Goal: Task Accomplishment & Management: Complete application form

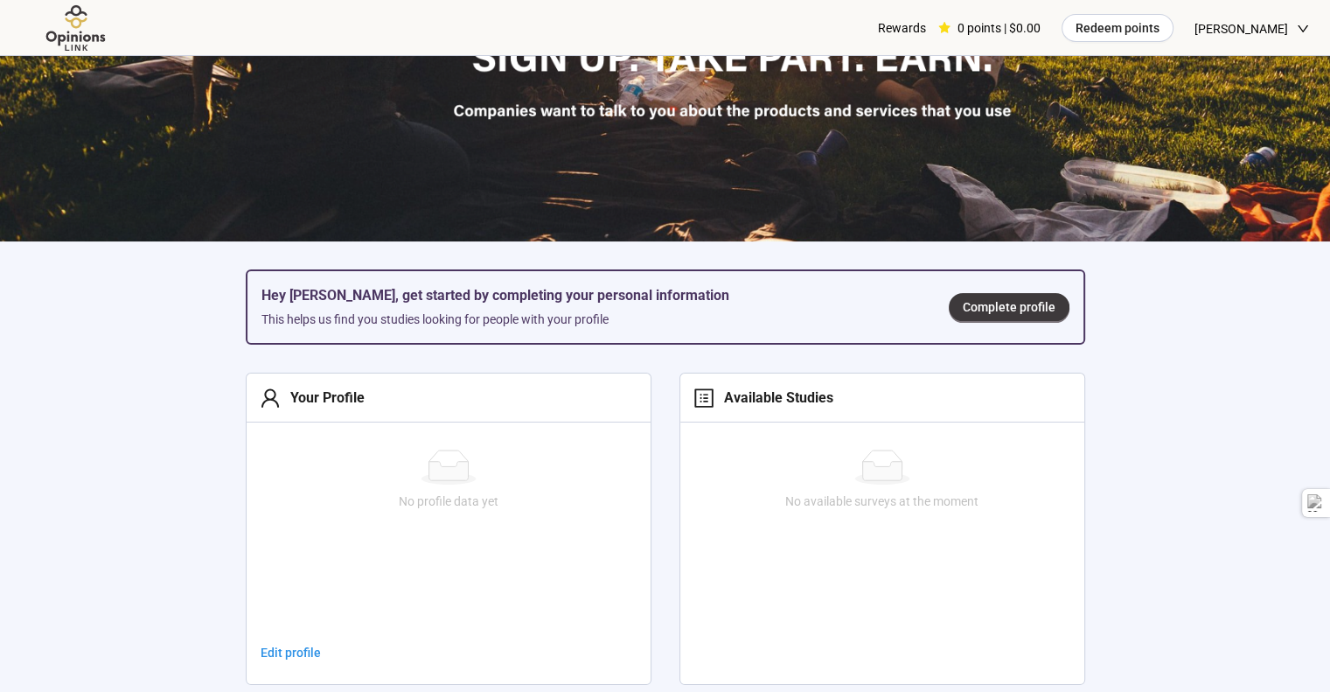
scroll to position [371, 0]
click at [998, 306] on span "Complete profile" at bounding box center [1009, 306] width 93 height 19
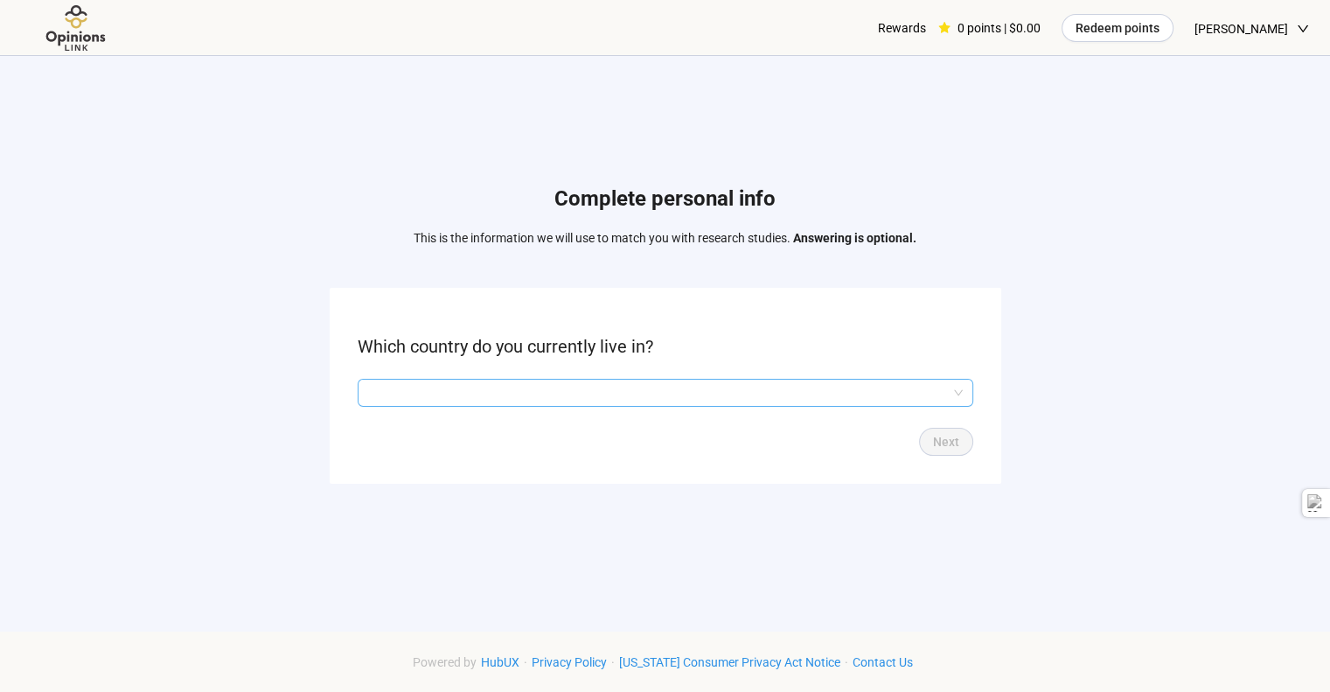
click at [682, 393] on input "search" at bounding box center [665, 392] width 595 height 26
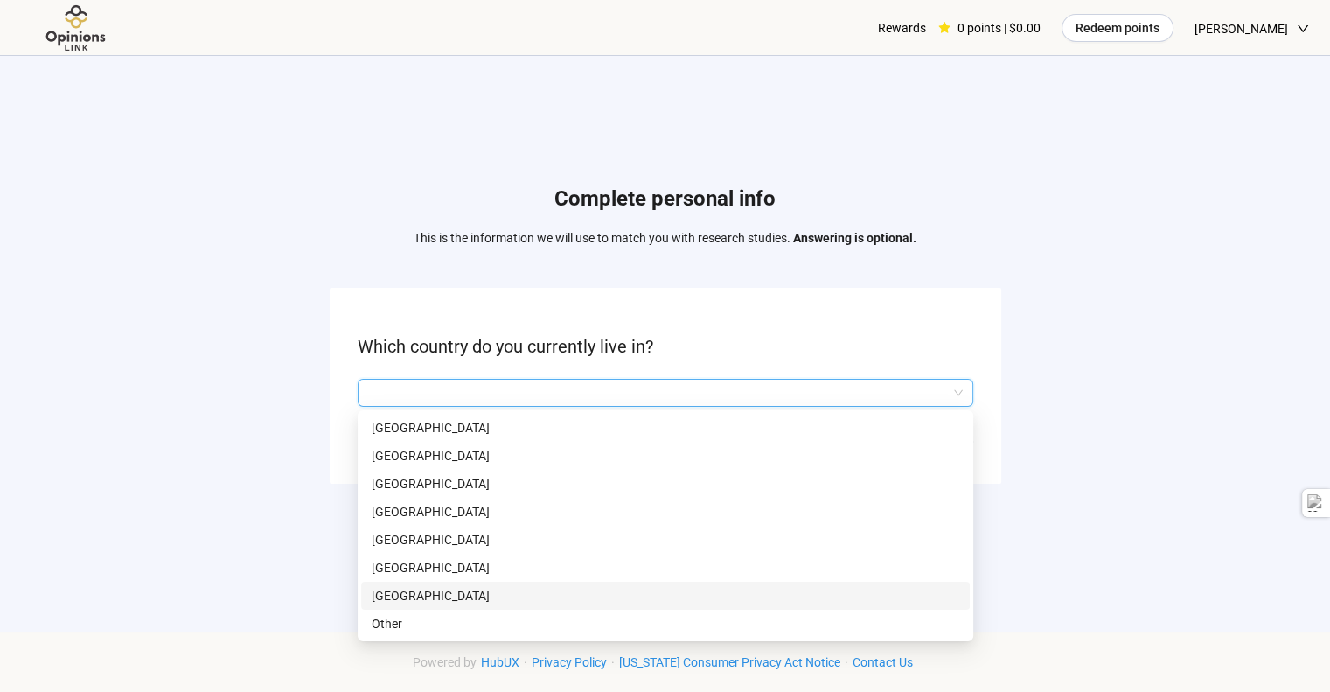
click at [454, 590] on p "[GEOGRAPHIC_DATA]" at bounding box center [666, 595] width 588 height 19
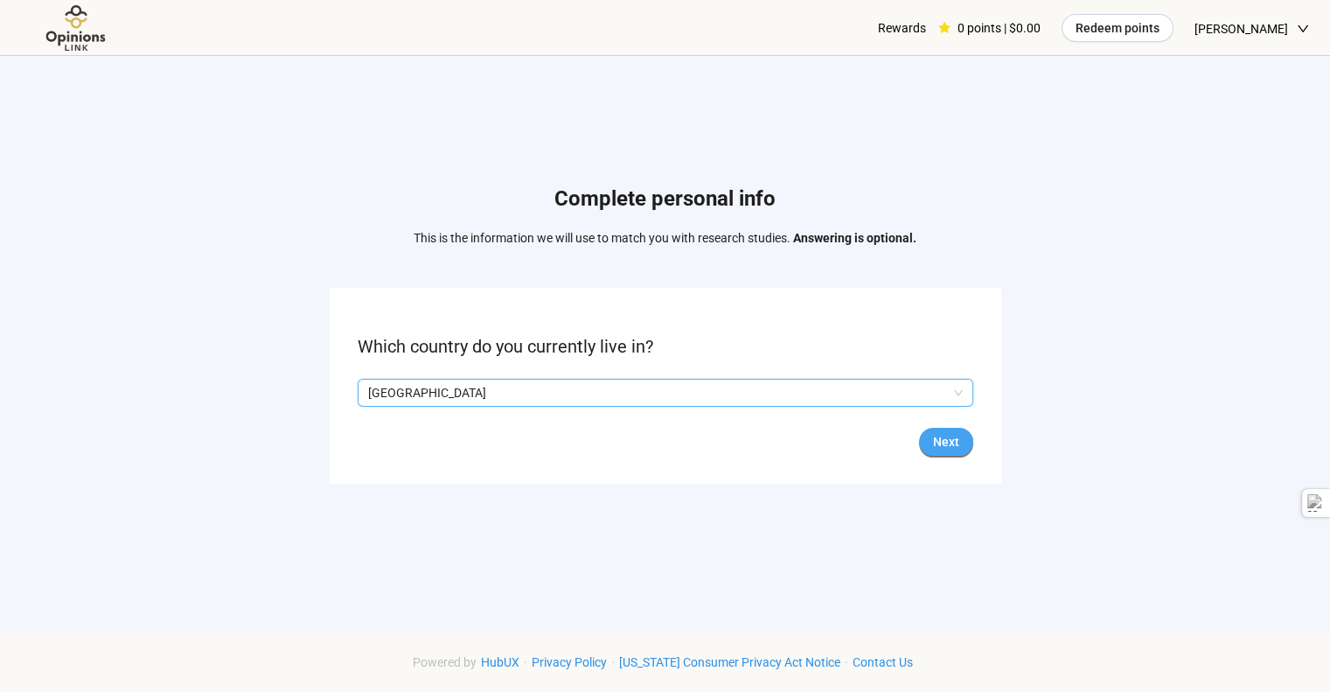
click at [949, 453] on button "Next" at bounding box center [946, 442] width 54 height 28
click at [789, 397] on input "search" at bounding box center [665, 392] width 595 height 26
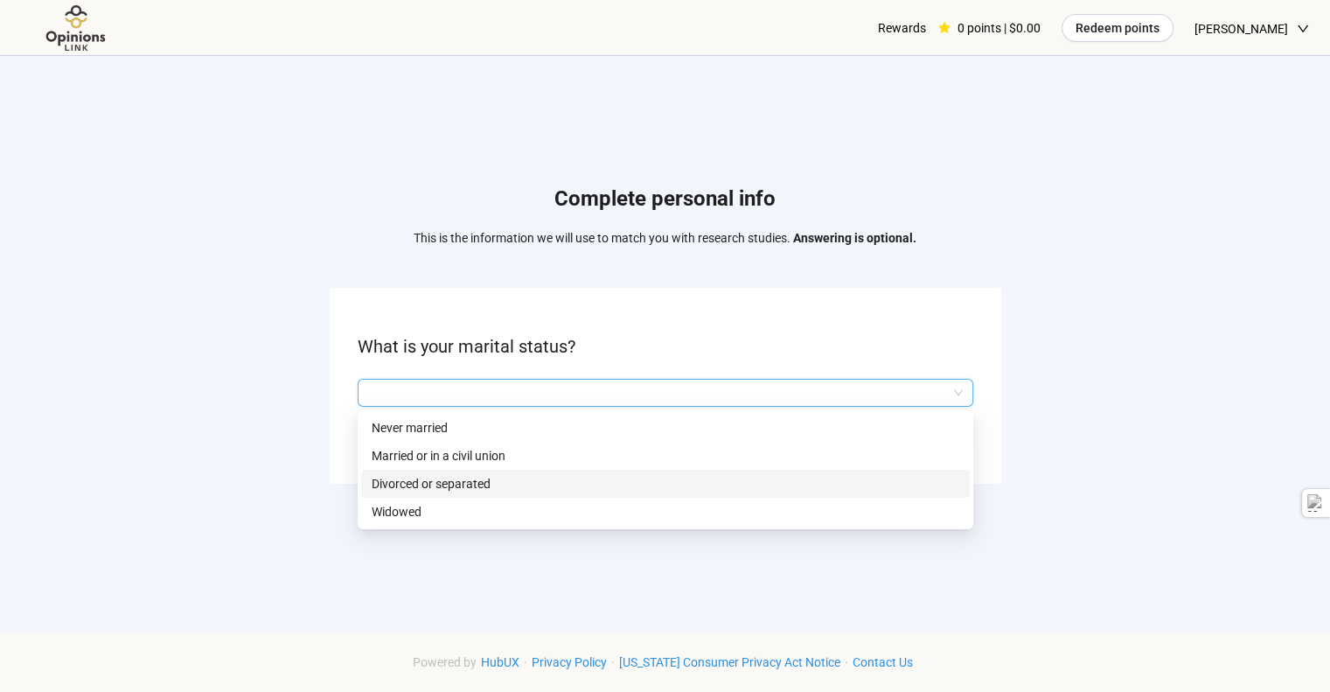
click at [429, 481] on p "Divorced or separated" at bounding box center [666, 483] width 588 height 19
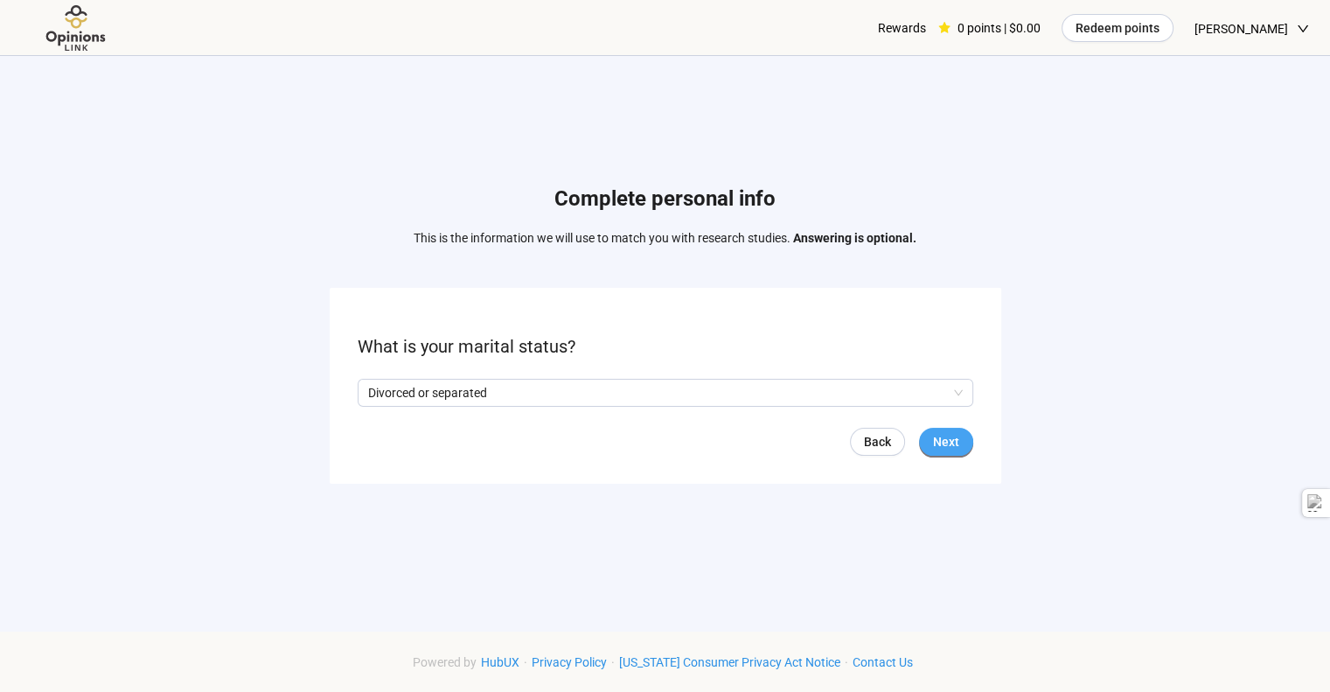
click at [937, 447] on span "Next" at bounding box center [946, 441] width 26 height 19
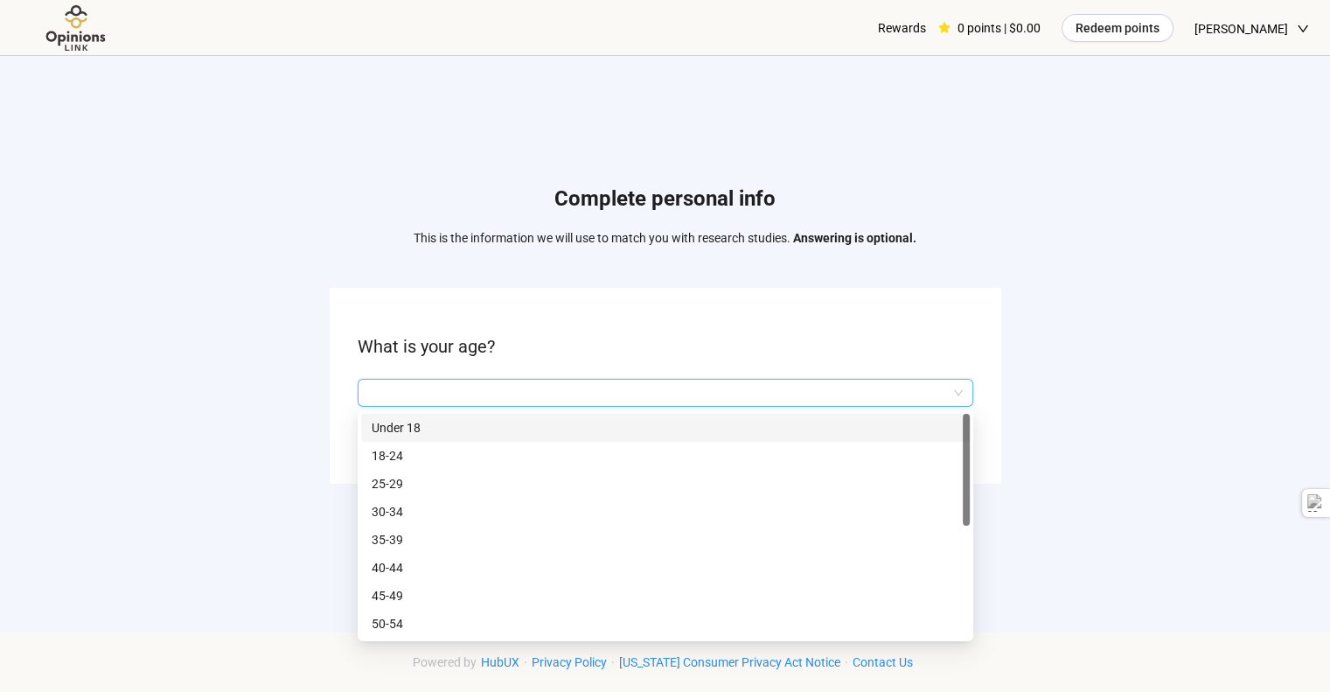
click at [717, 399] on input "search" at bounding box center [665, 392] width 595 height 26
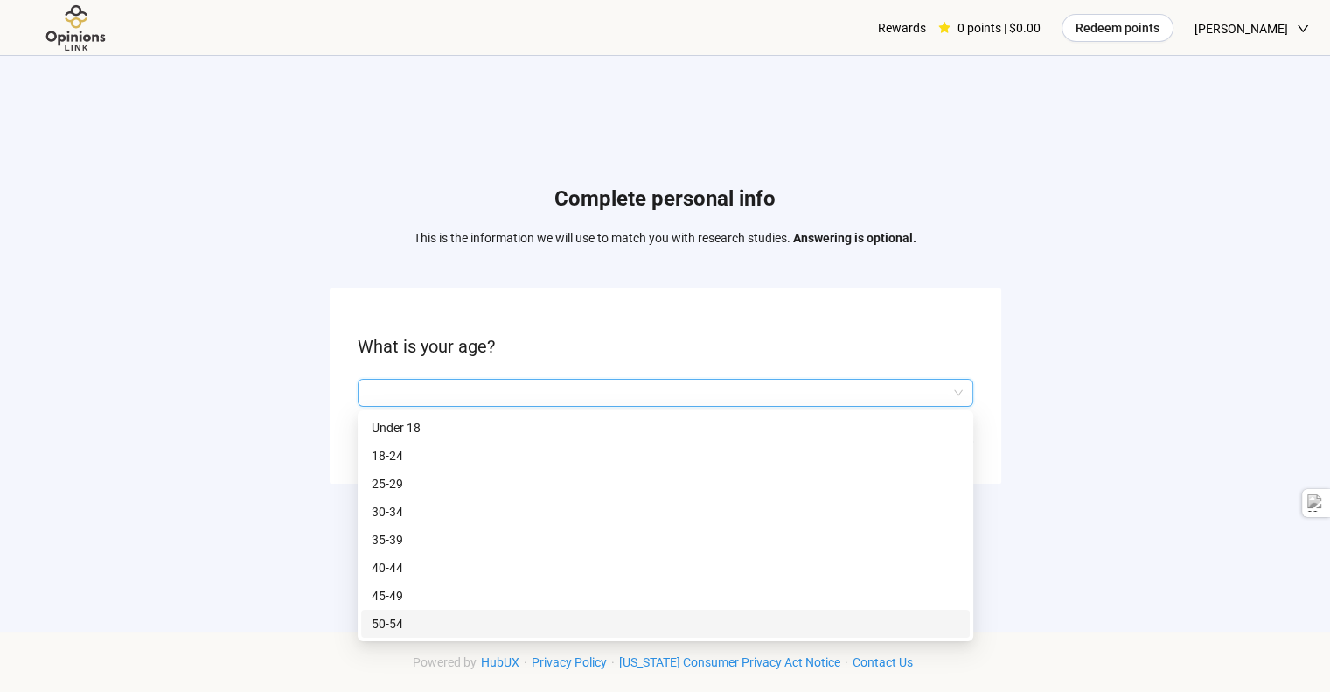
click at [444, 621] on p "50-54" at bounding box center [666, 623] width 588 height 19
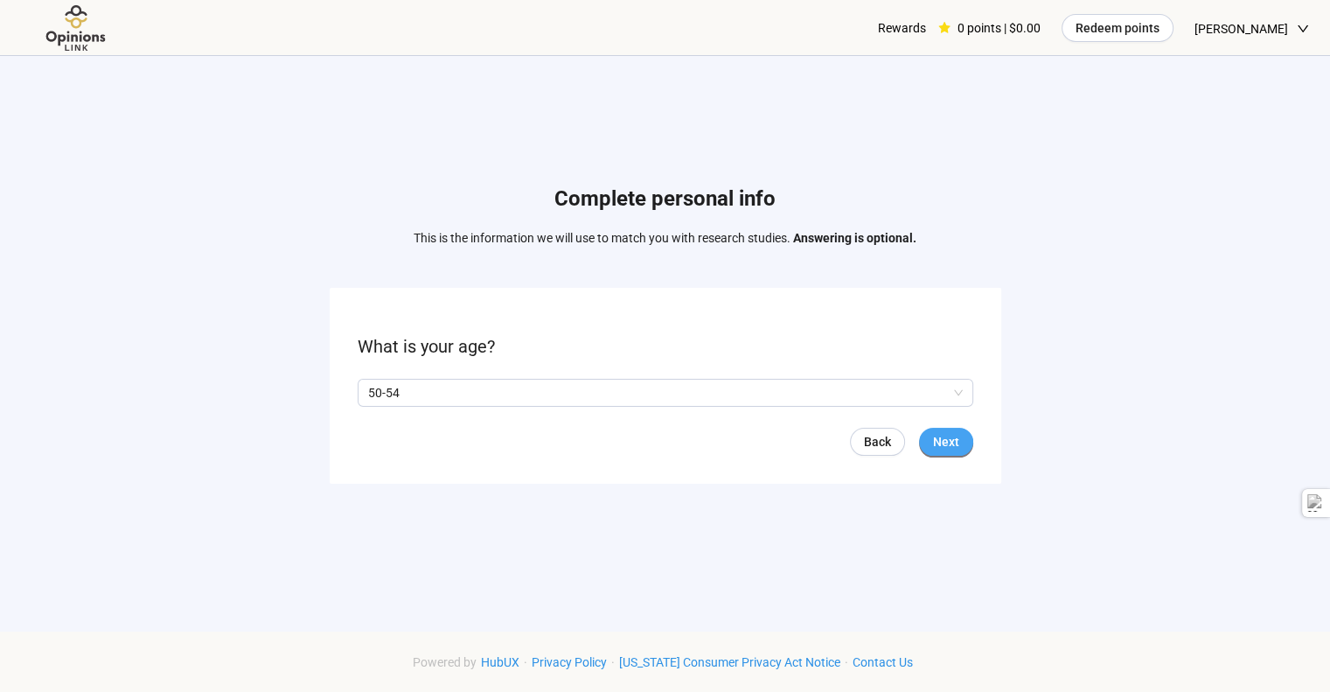
click at [959, 440] on button "Next" at bounding box center [946, 442] width 54 height 28
click at [405, 392] on span at bounding box center [408, 393] width 14 height 14
click at [370, 387] on span at bounding box center [365, 393] width 14 height 14
click at [930, 442] on button "Next" at bounding box center [946, 442] width 54 height 28
click at [748, 396] on input "search" at bounding box center [665, 392] width 595 height 26
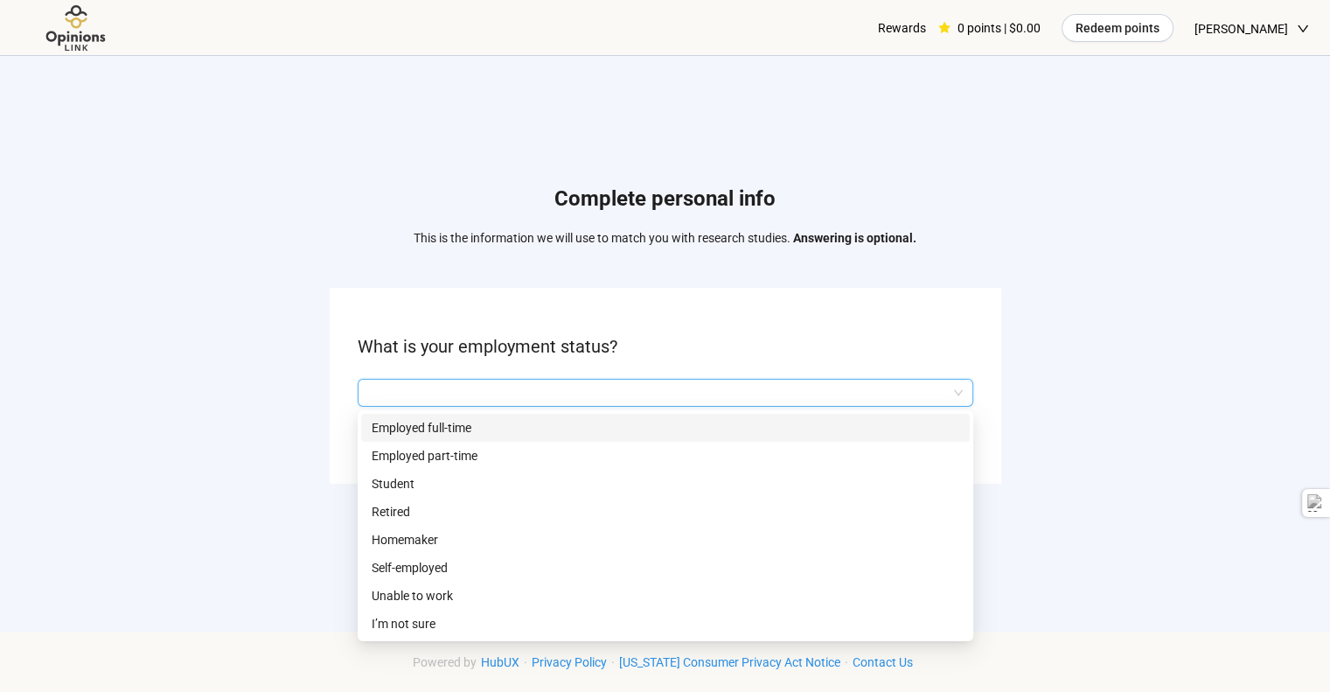
click at [496, 431] on p "Employed full-time" at bounding box center [666, 427] width 588 height 19
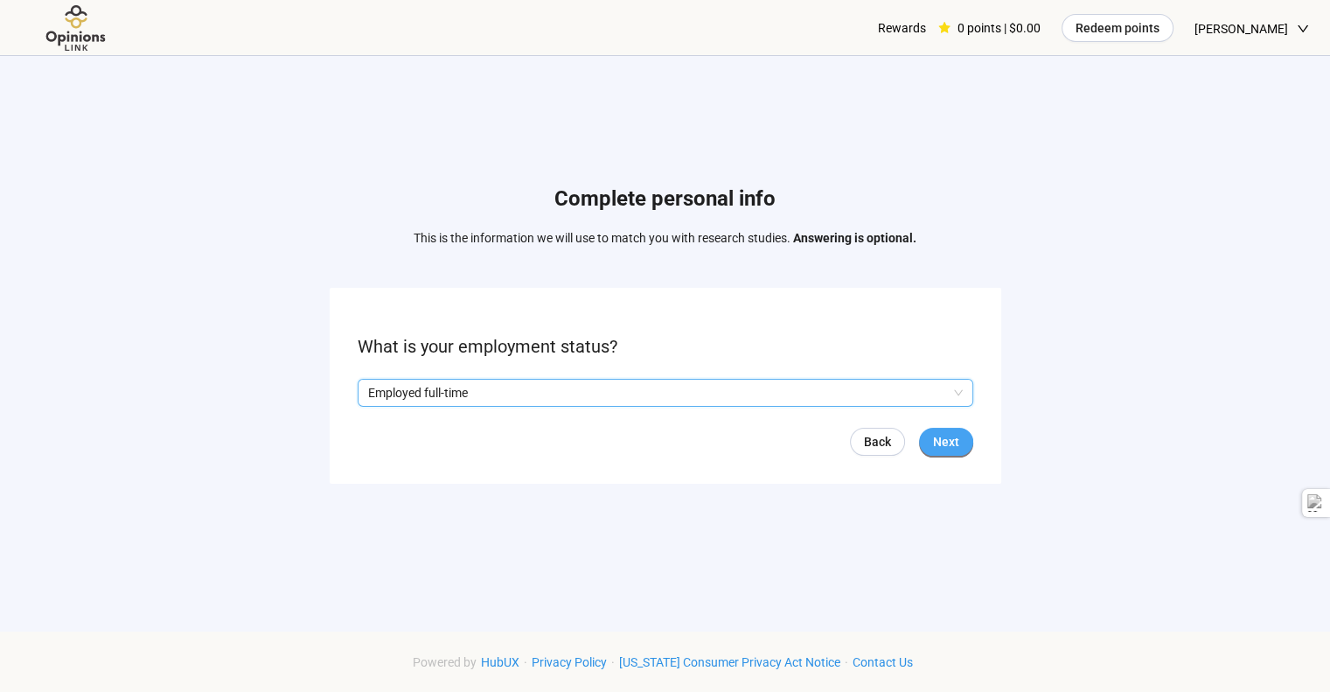
click at [934, 443] on span "Next" at bounding box center [946, 441] width 26 height 19
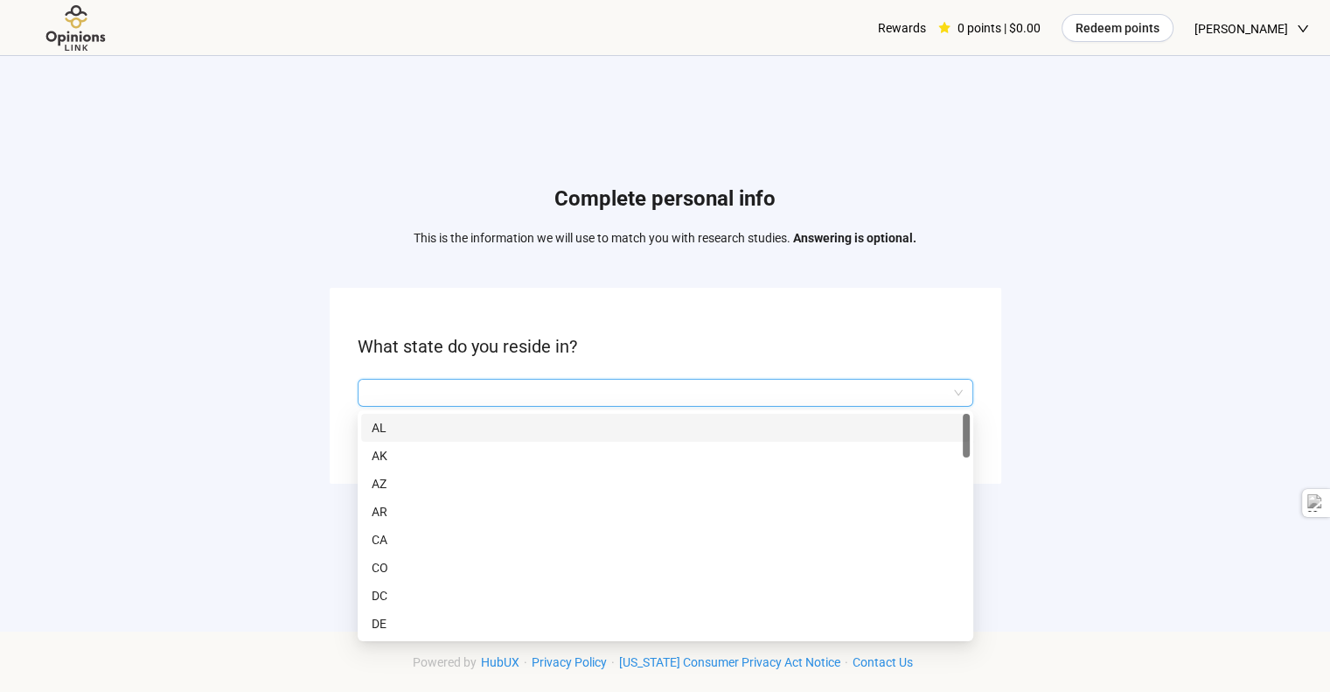
click at [514, 392] on input "search" at bounding box center [665, 392] width 595 height 26
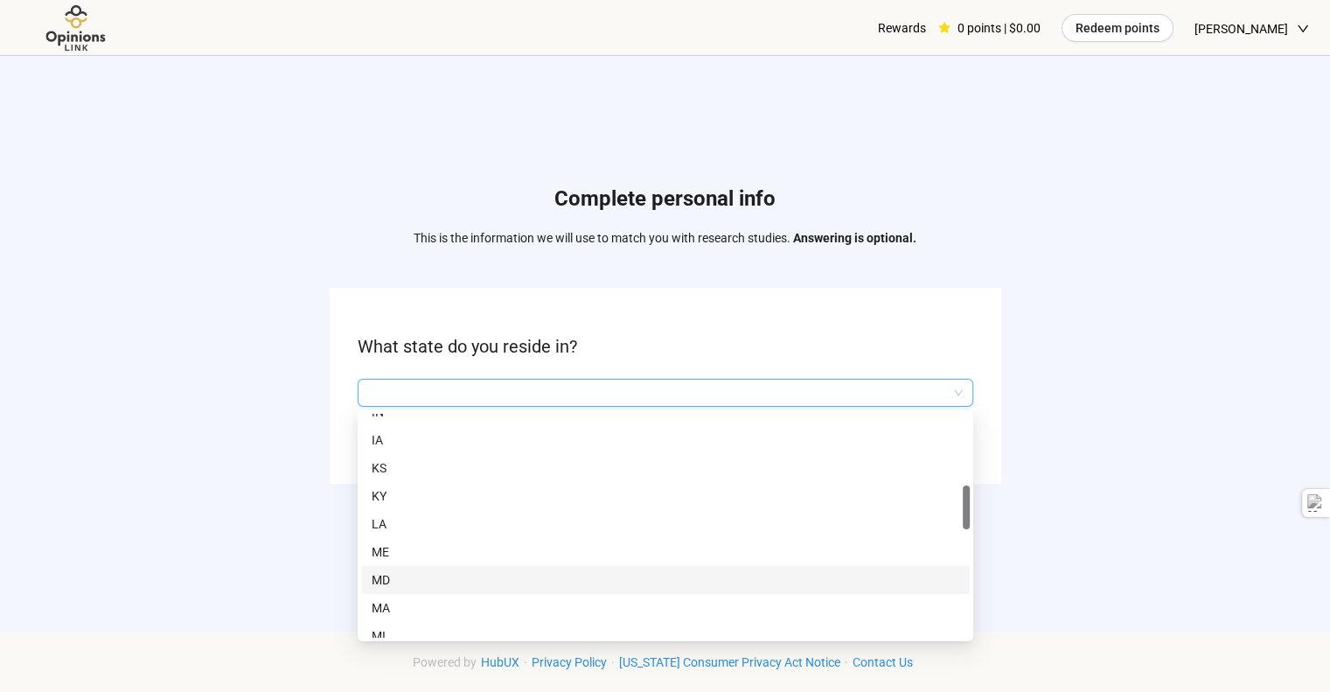
click at [388, 578] on p "MD" at bounding box center [666, 579] width 588 height 19
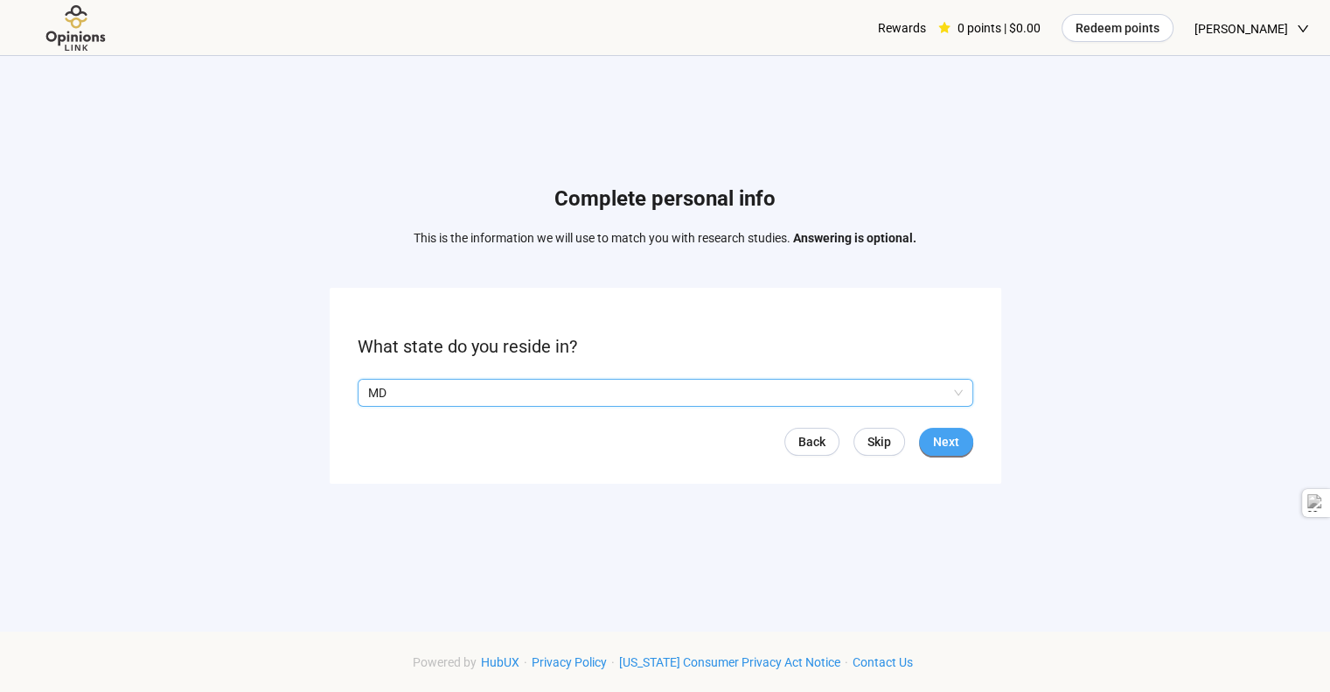
click at [962, 440] on button "Next" at bounding box center [946, 442] width 54 height 28
click at [685, 392] on input "search" at bounding box center [665, 392] width 595 height 26
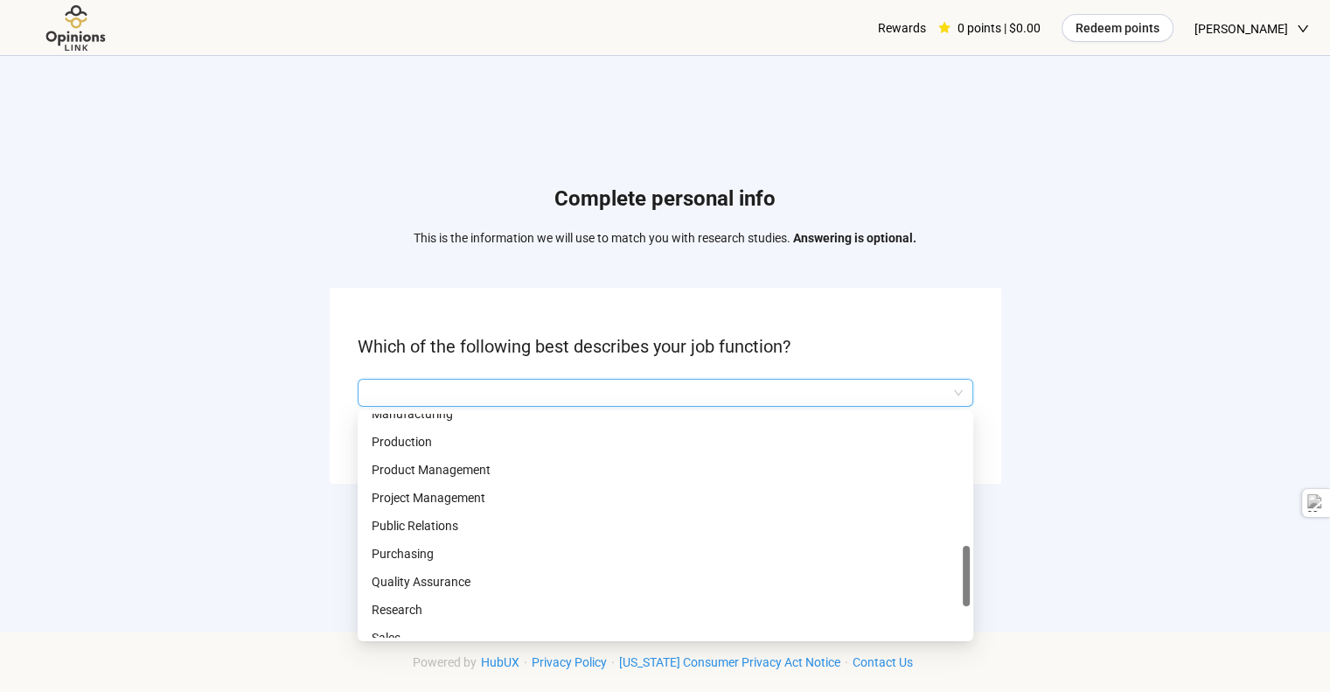
scroll to position [656, 0]
click at [429, 494] on p "Project Management" at bounding box center [666, 499] width 588 height 19
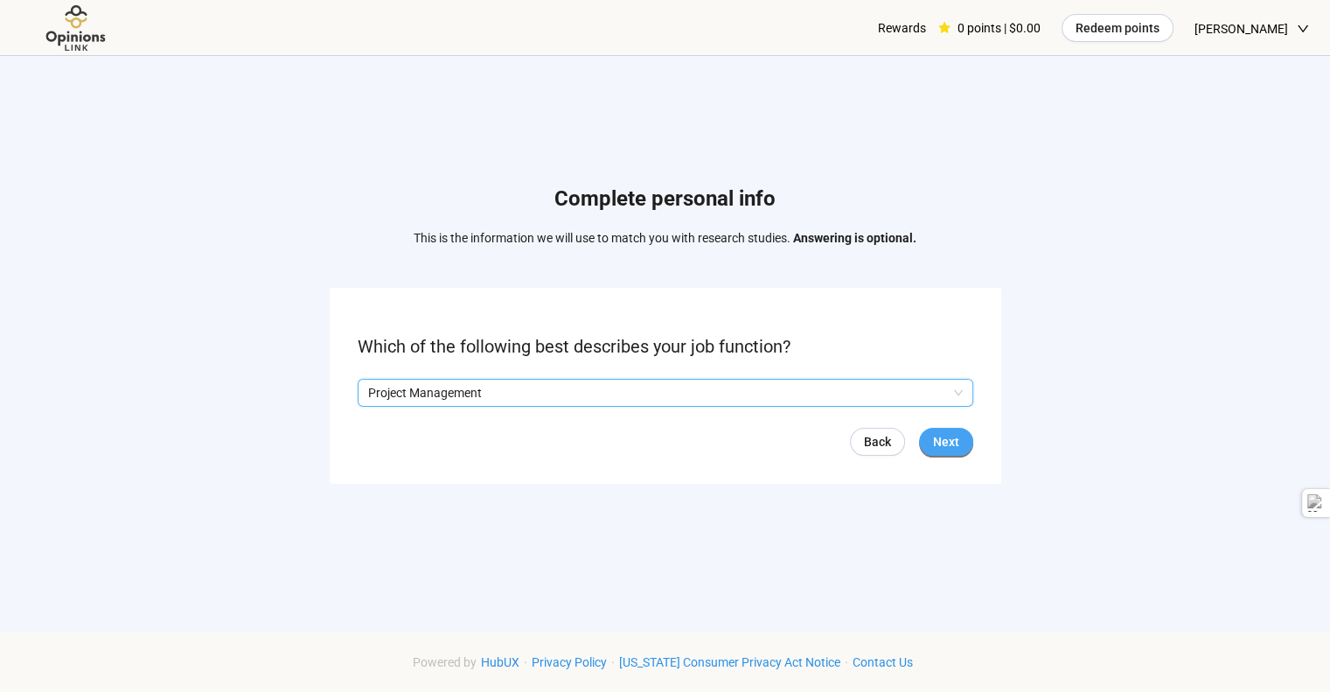
click at [941, 440] on span "Next" at bounding box center [946, 441] width 26 height 19
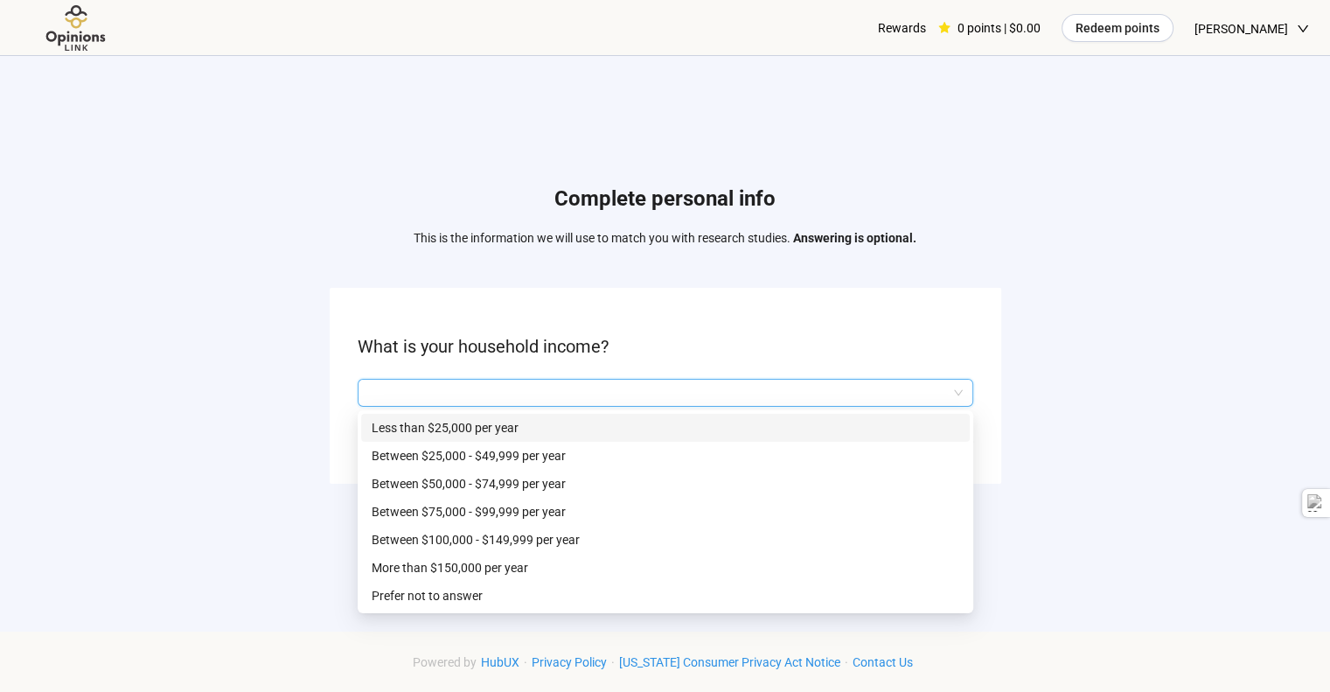
click at [605, 389] on input "search" at bounding box center [665, 392] width 595 height 26
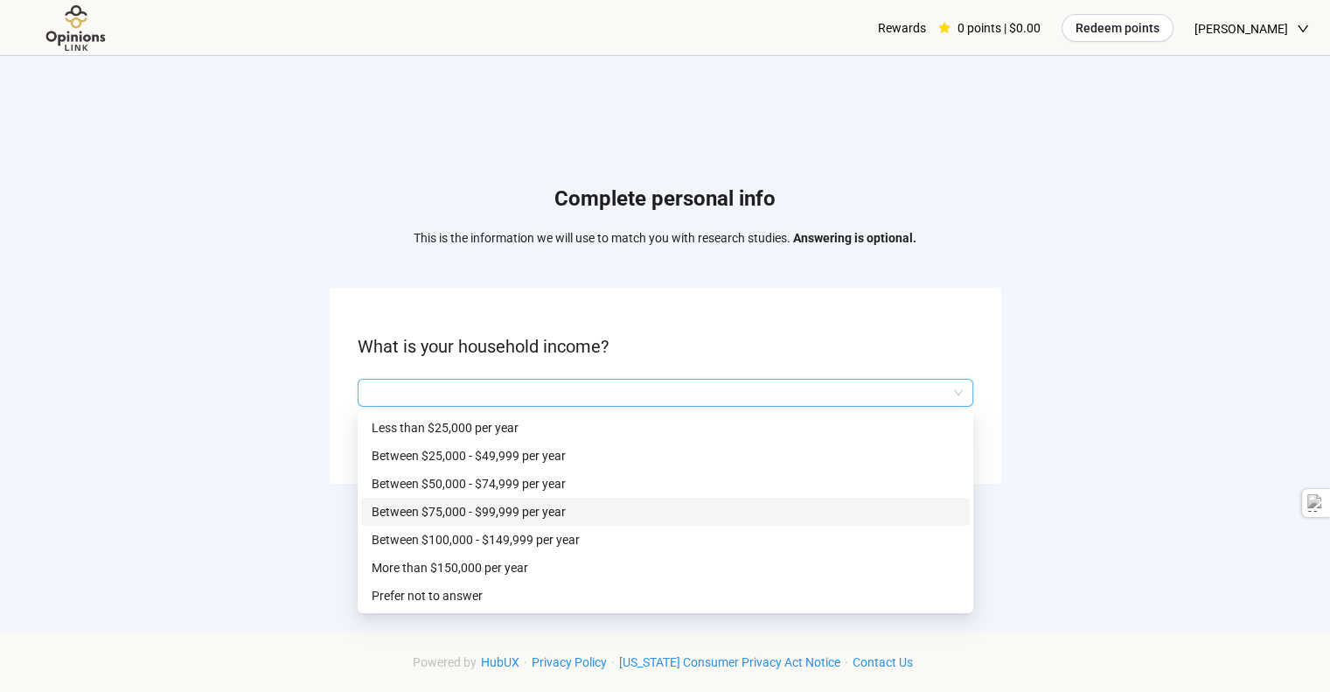
click at [451, 513] on p "Between $75,000 - $99,999 per year" at bounding box center [666, 511] width 588 height 19
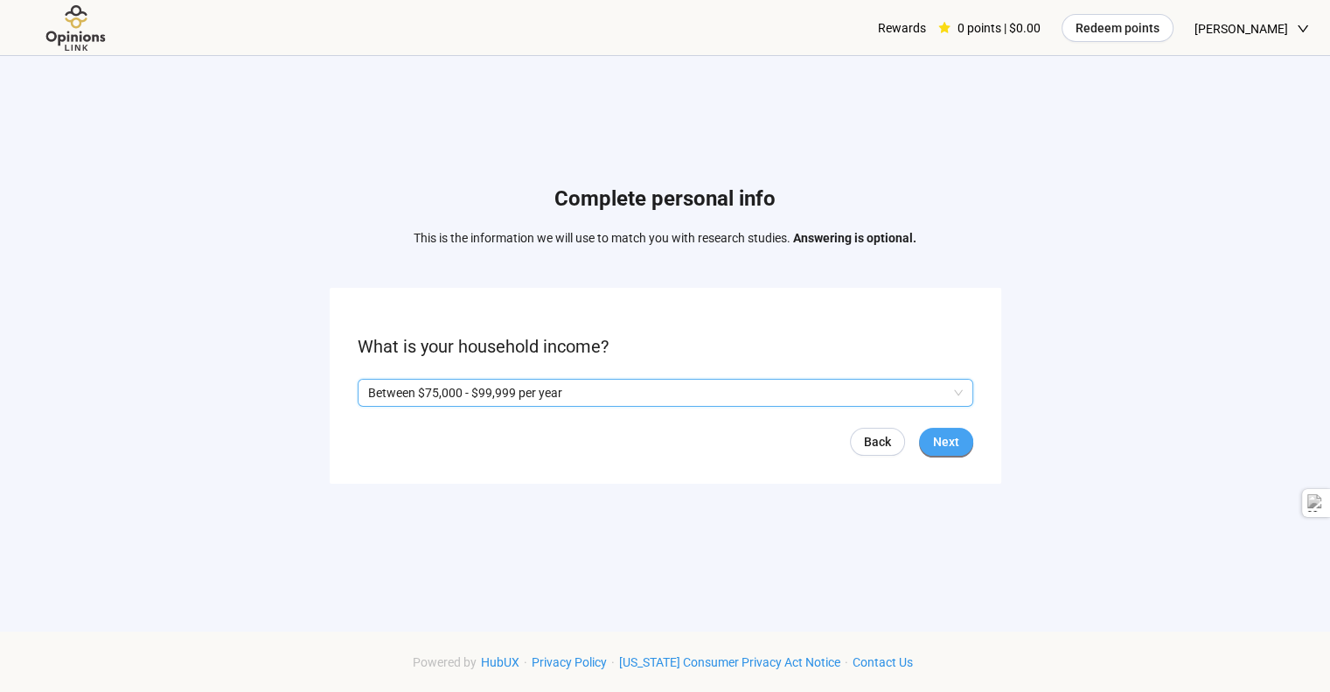
click at [944, 448] on span "Next" at bounding box center [946, 441] width 26 height 19
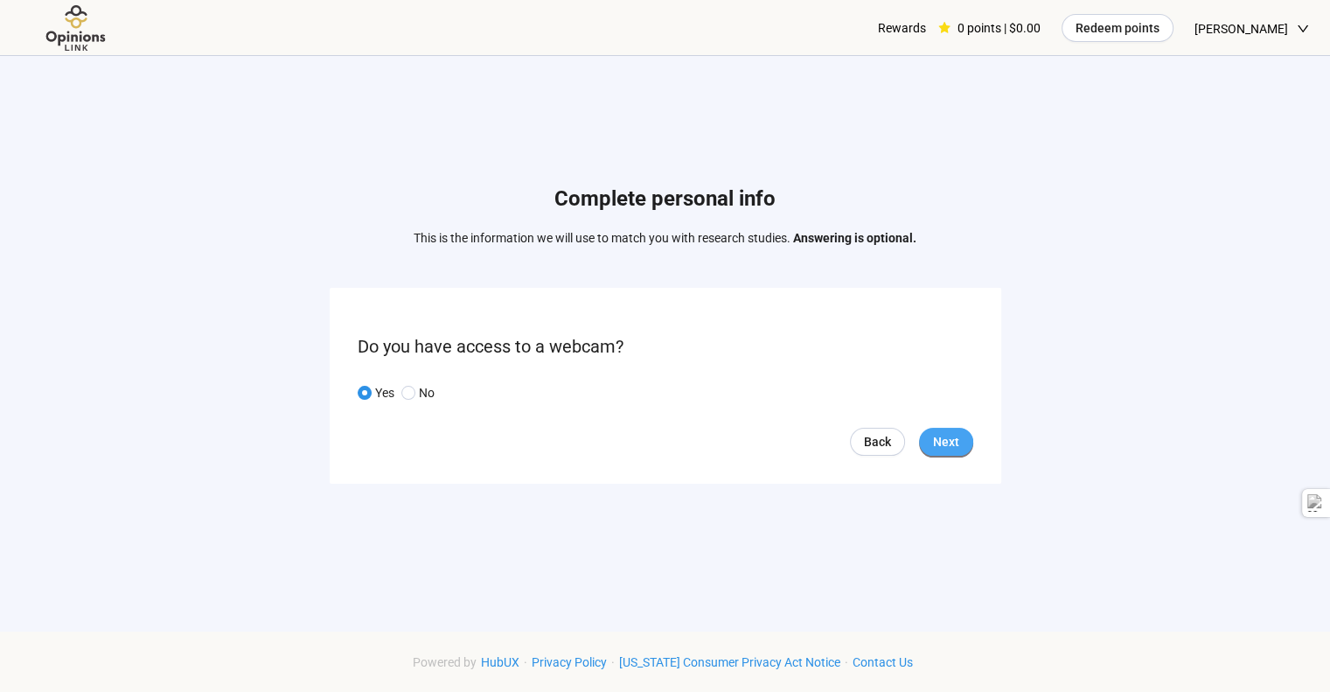
click at [944, 434] on span "Next" at bounding box center [946, 441] width 26 height 19
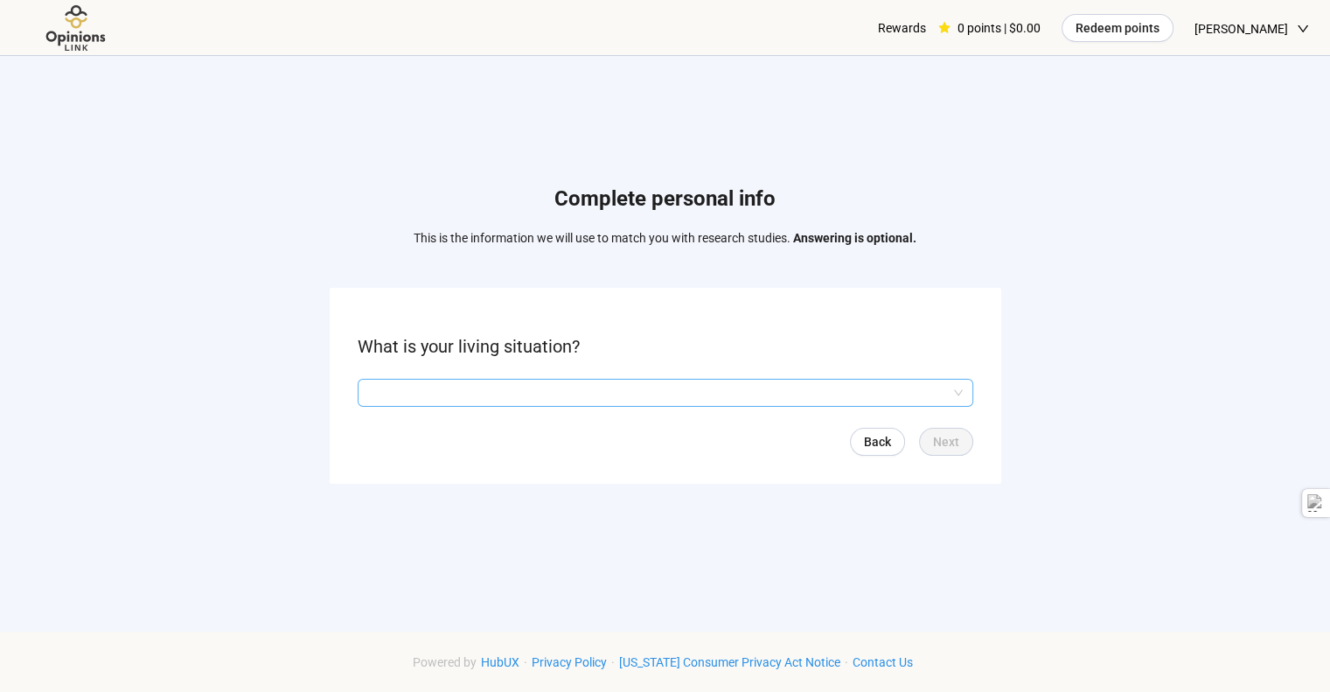
click at [550, 390] on input "search" at bounding box center [665, 392] width 595 height 26
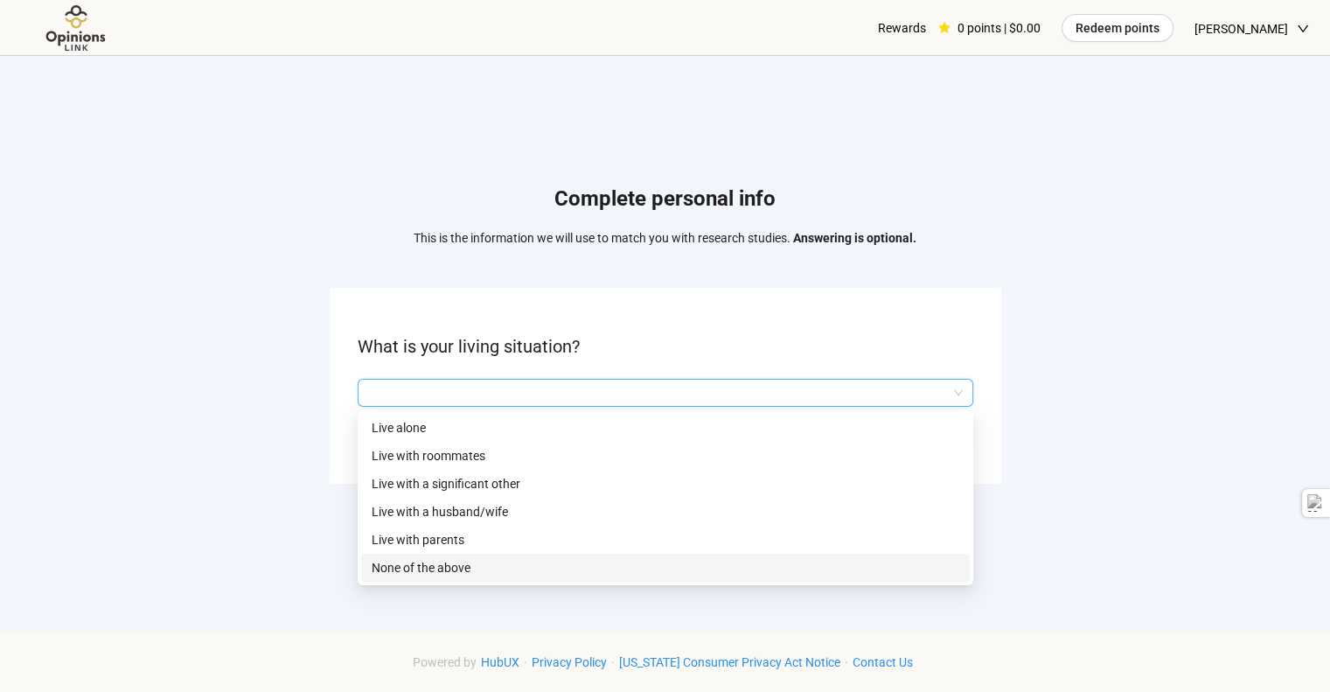
click at [419, 569] on p "None of the above" at bounding box center [666, 567] width 588 height 19
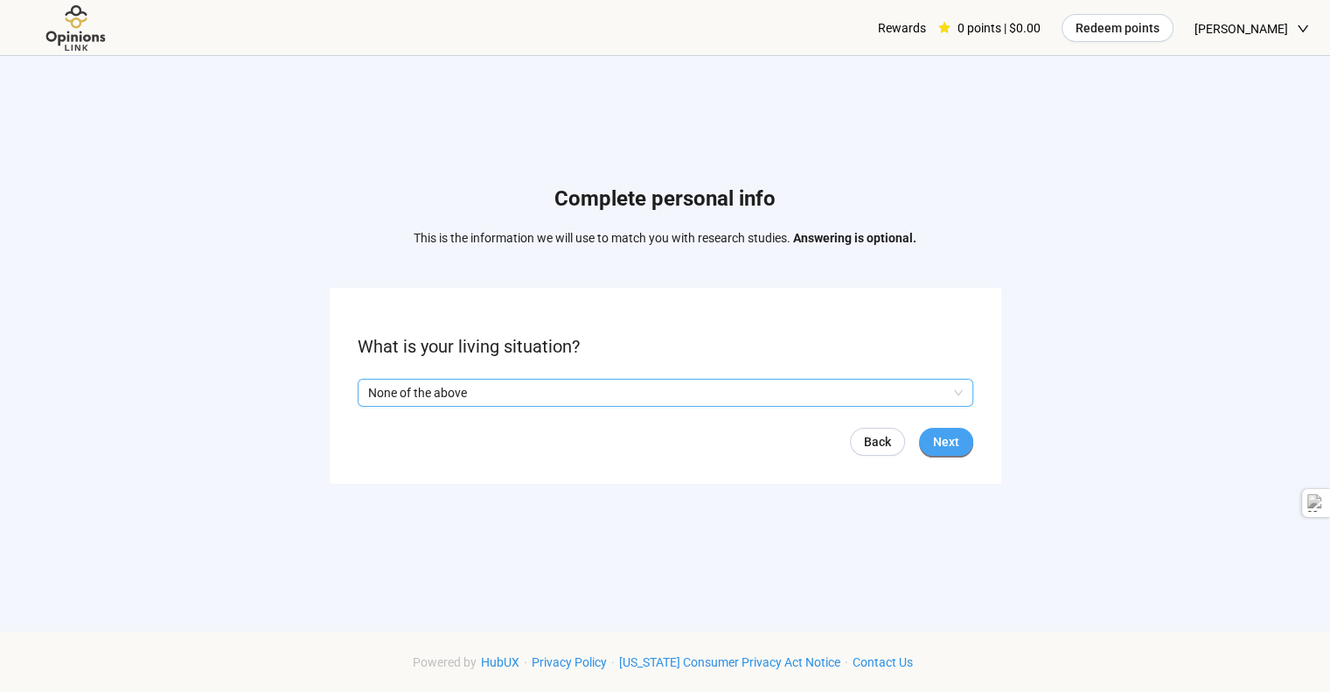
click at [954, 441] on span "Next" at bounding box center [946, 441] width 26 height 19
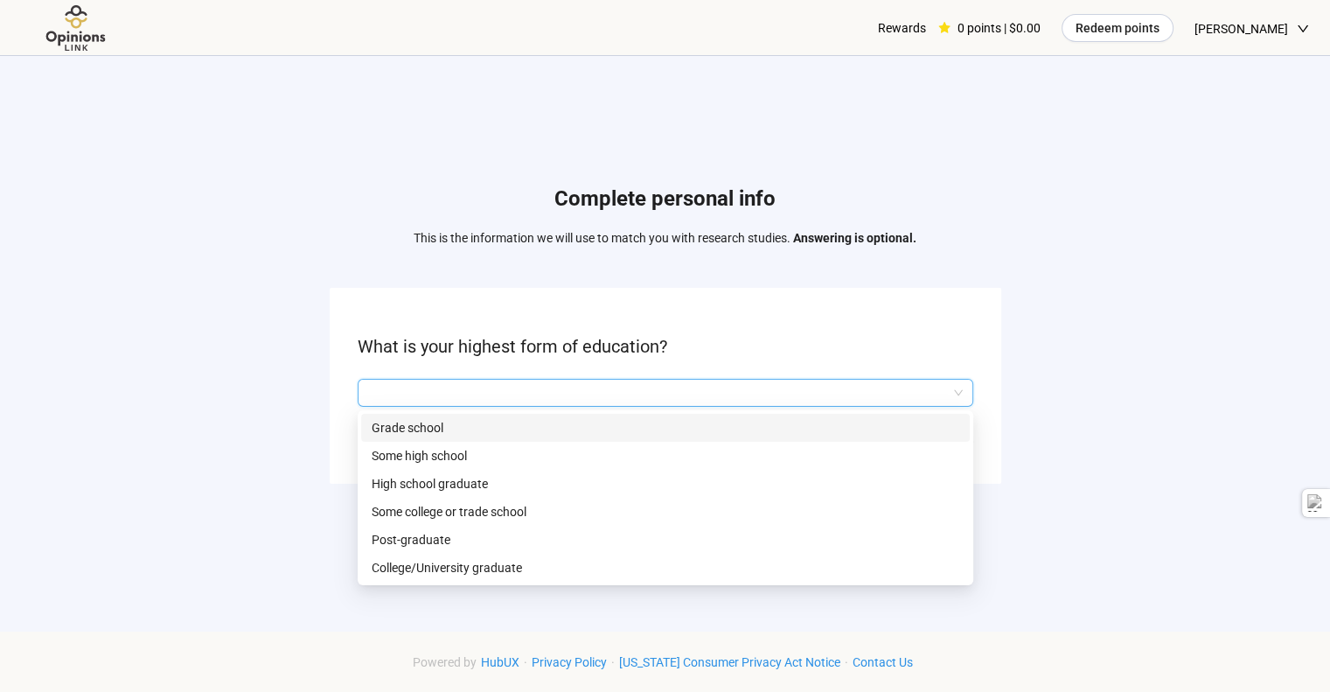
click at [695, 386] on input "search" at bounding box center [665, 392] width 595 height 26
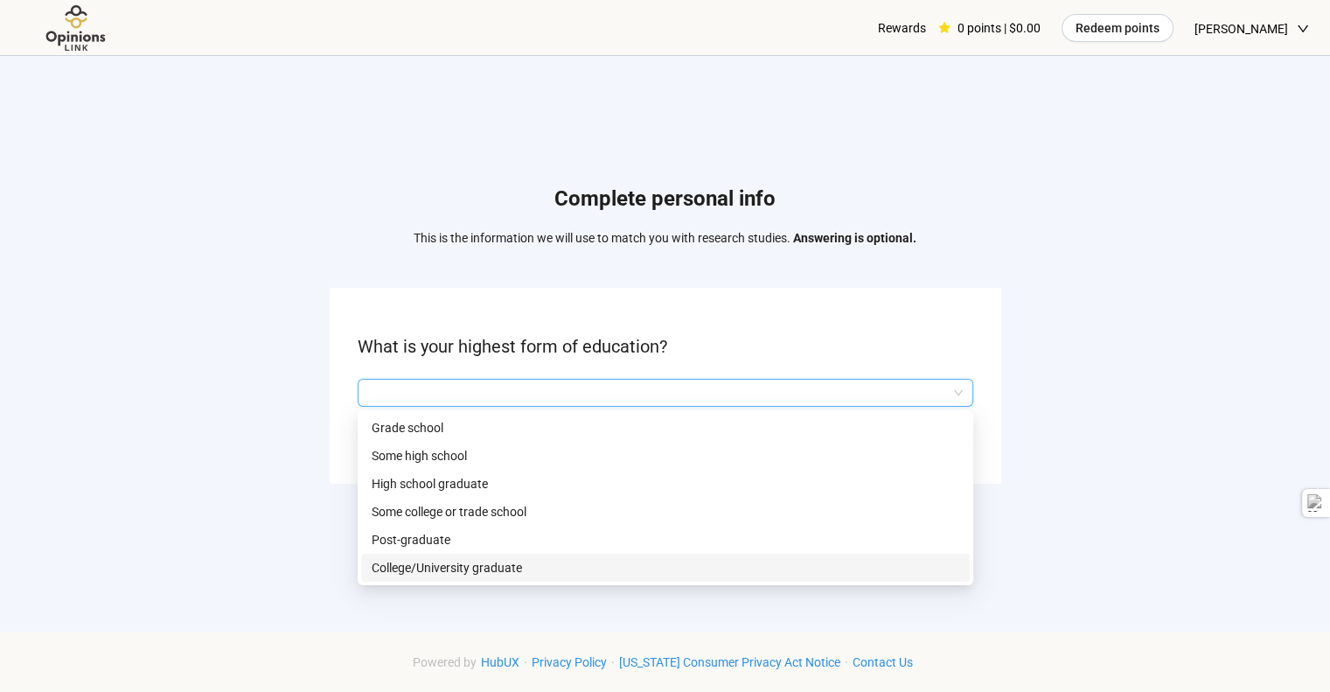
click at [476, 563] on p "College/University graduate" at bounding box center [666, 567] width 588 height 19
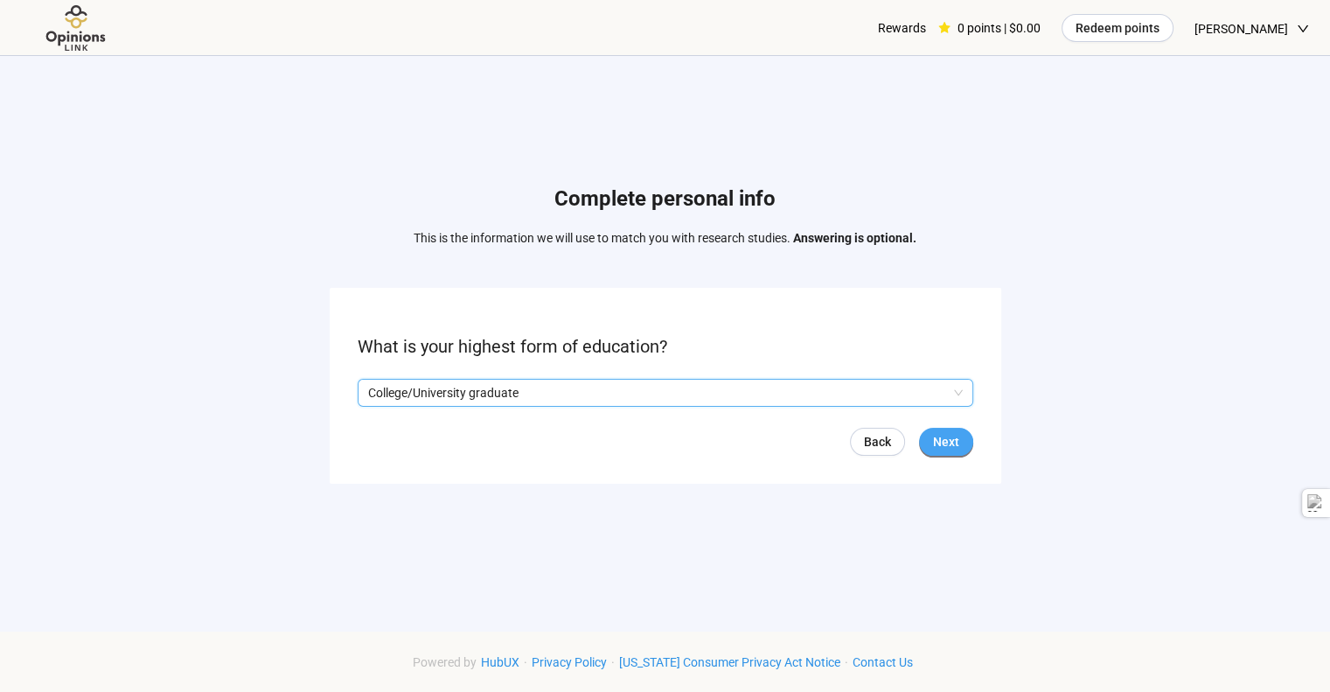
click at [949, 446] on span "Next" at bounding box center [946, 441] width 26 height 19
click at [590, 397] on input "search" at bounding box center [665, 392] width 595 height 26
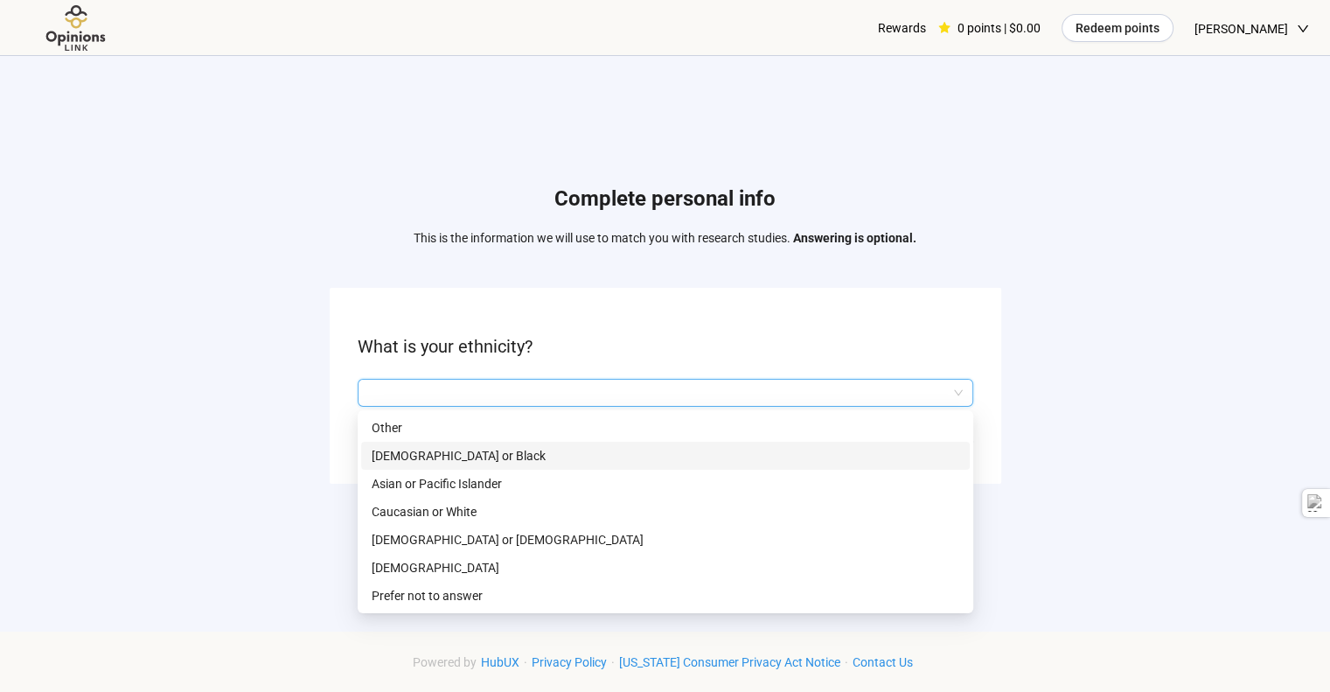
click at [521, 457] on p "[DEMOGRAPHIC_DATA] or Black" at bounding box center [666, 455] width 588 height 19
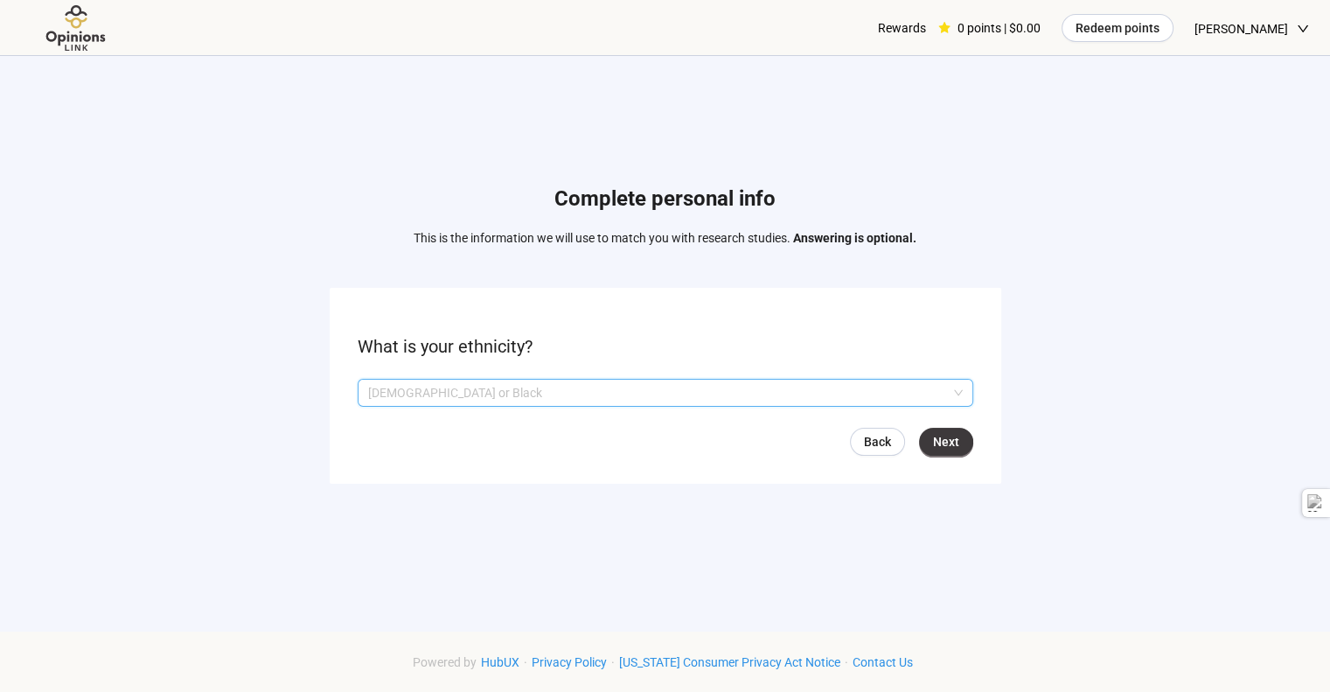
click at [761, 389] on p "[DEMOGRAPHIC_DATA] or Black" at bounding box center [657, 392] width 579 height 26
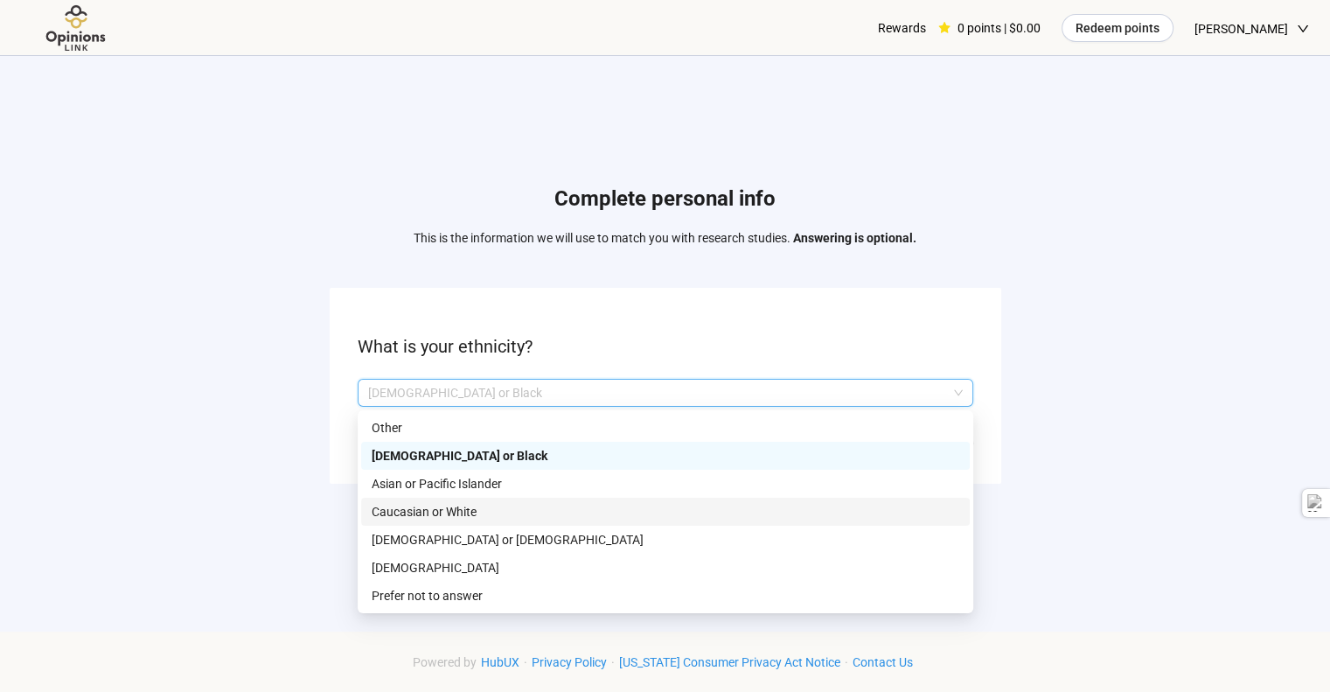
click at [574, 503] on p "Caucasian or White" at bounding box center [666, 511] width 588 height 19
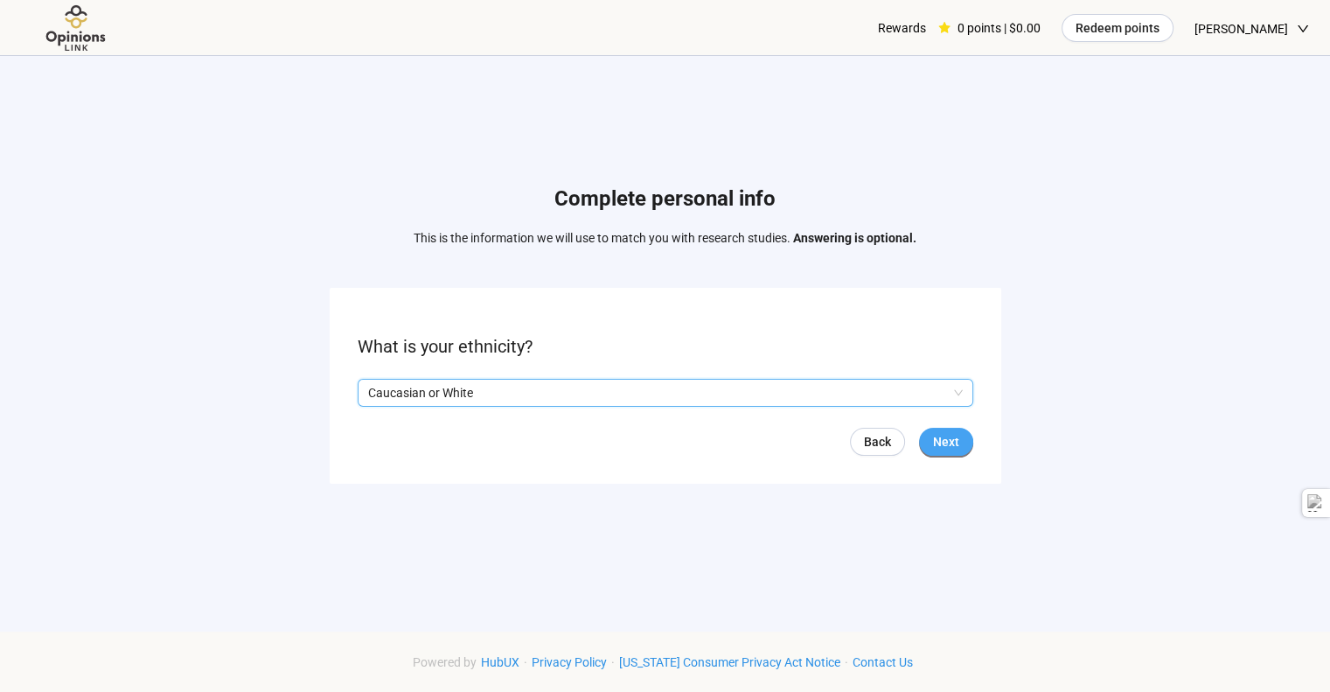
click at [954, 442] on span "Next" at bounding box center [946, 441] width 26 height 19
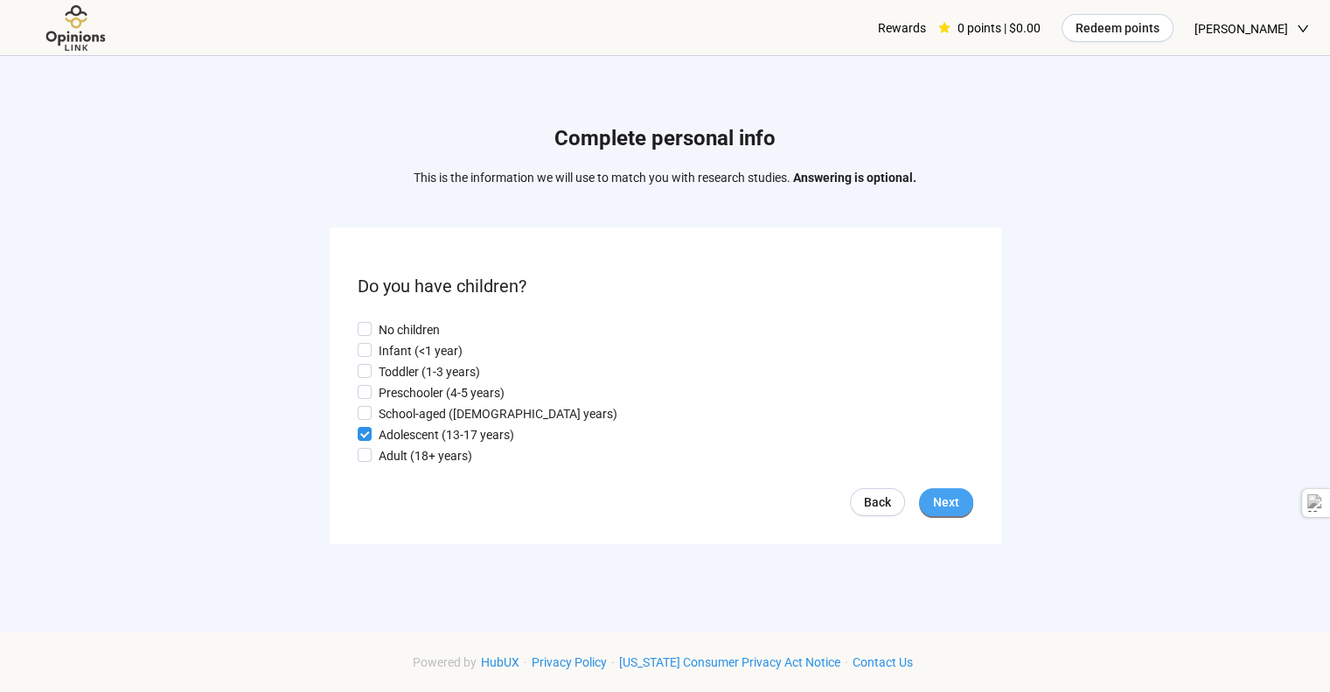
click at [937, 510] on span "Next" at bounding box center [946, 501] width 26 height 19
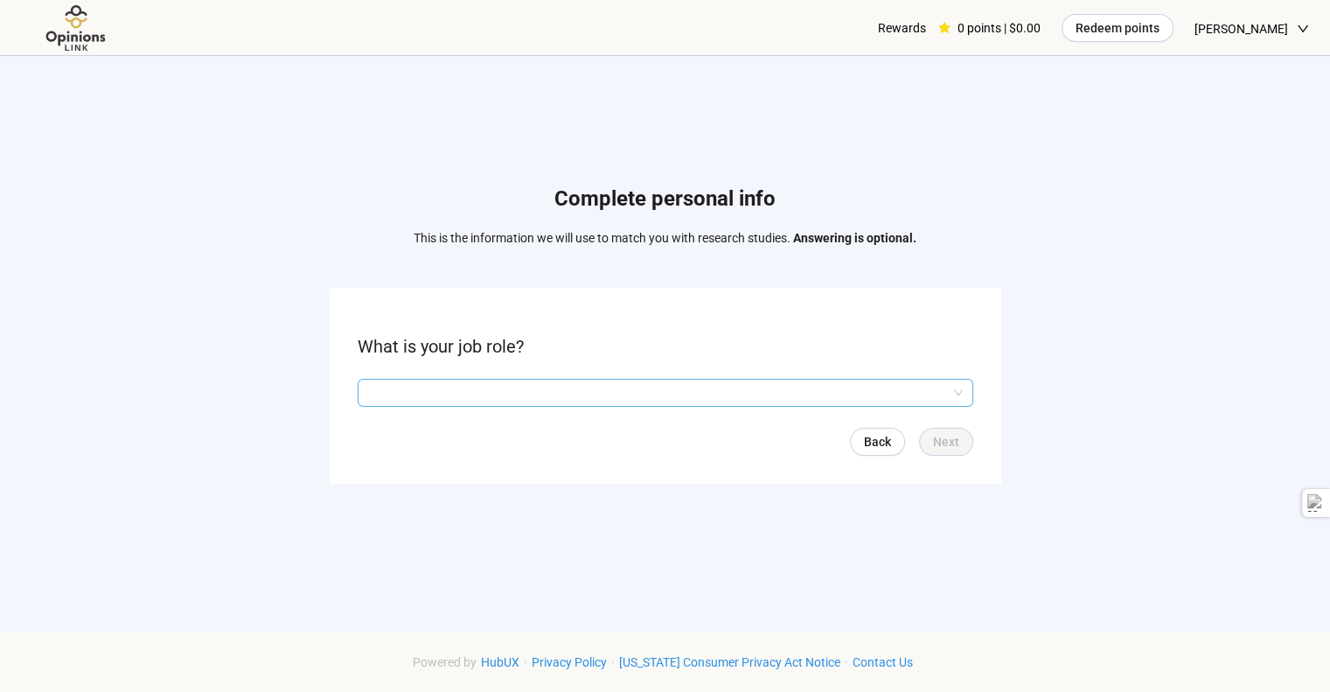
click at [683, 391] on input "search" at bounding box center [665, 392] width 595 height 26
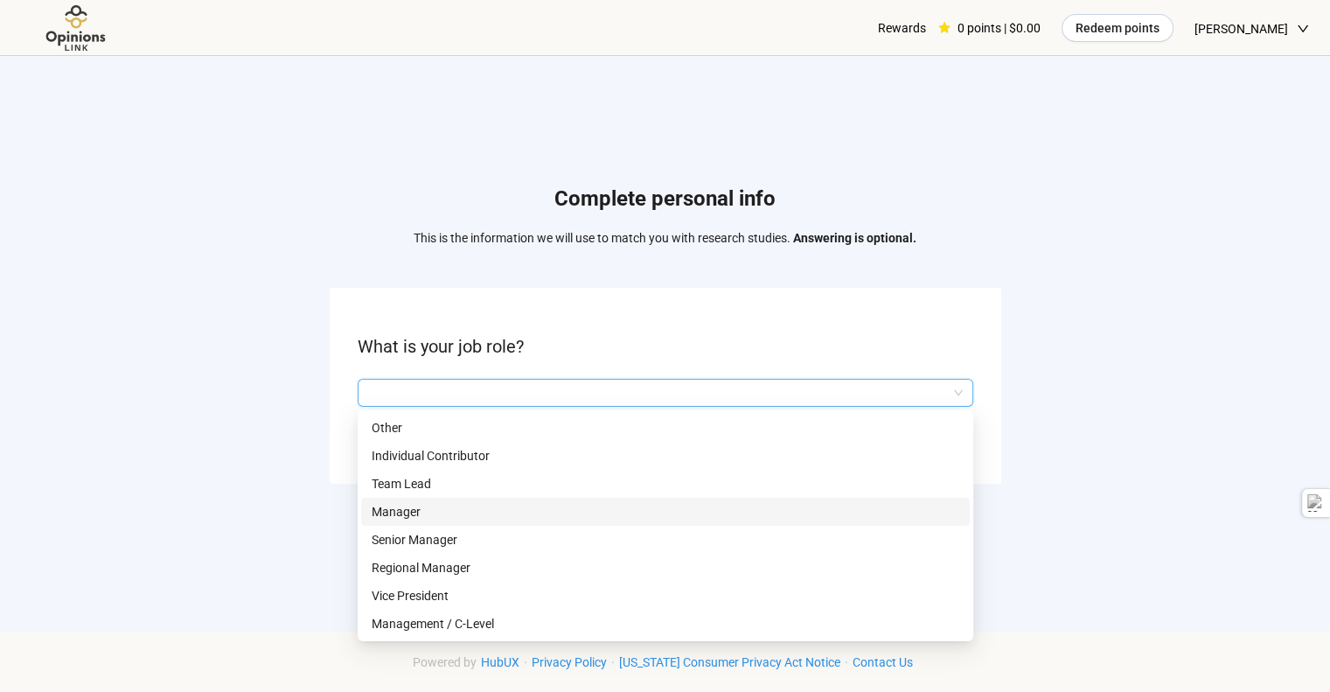
click at [478, 511] on p "Manager" at bounding box center [666, 511] width 588 height 19
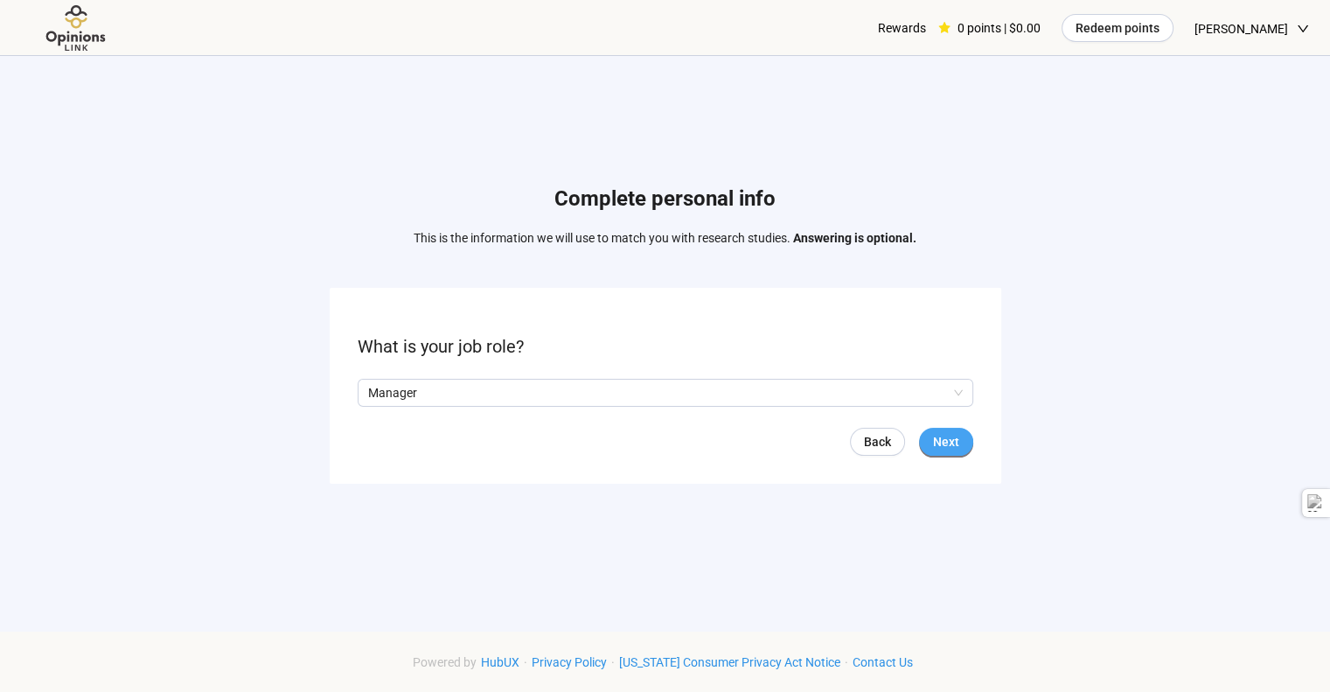
click at [933, 444] on span "Next" at bounding box center [946, 441] width 26 height 19
click at [584, 391] on input "search" at bounding box center [665, 392] width 595 height 26
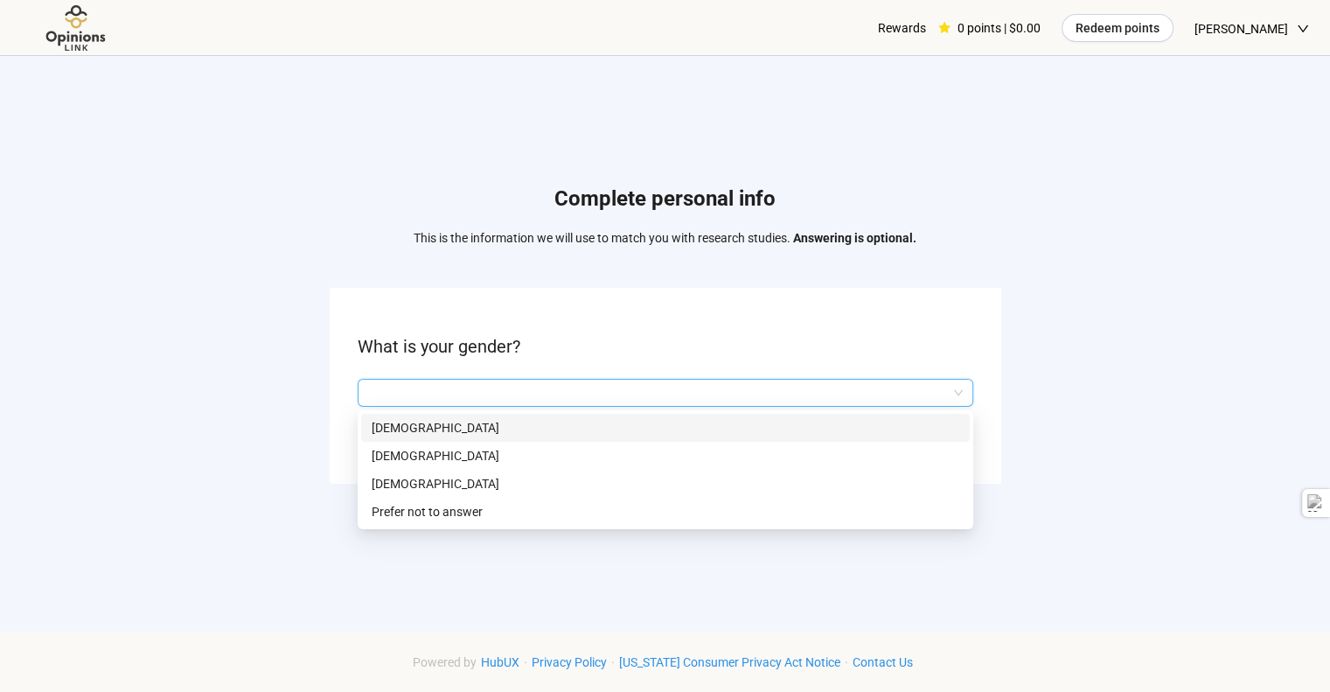
click at [485, 419] on p "[DEMOGRAPHIC_DATA]" at bounding box center [666, 427] width 588 height 19
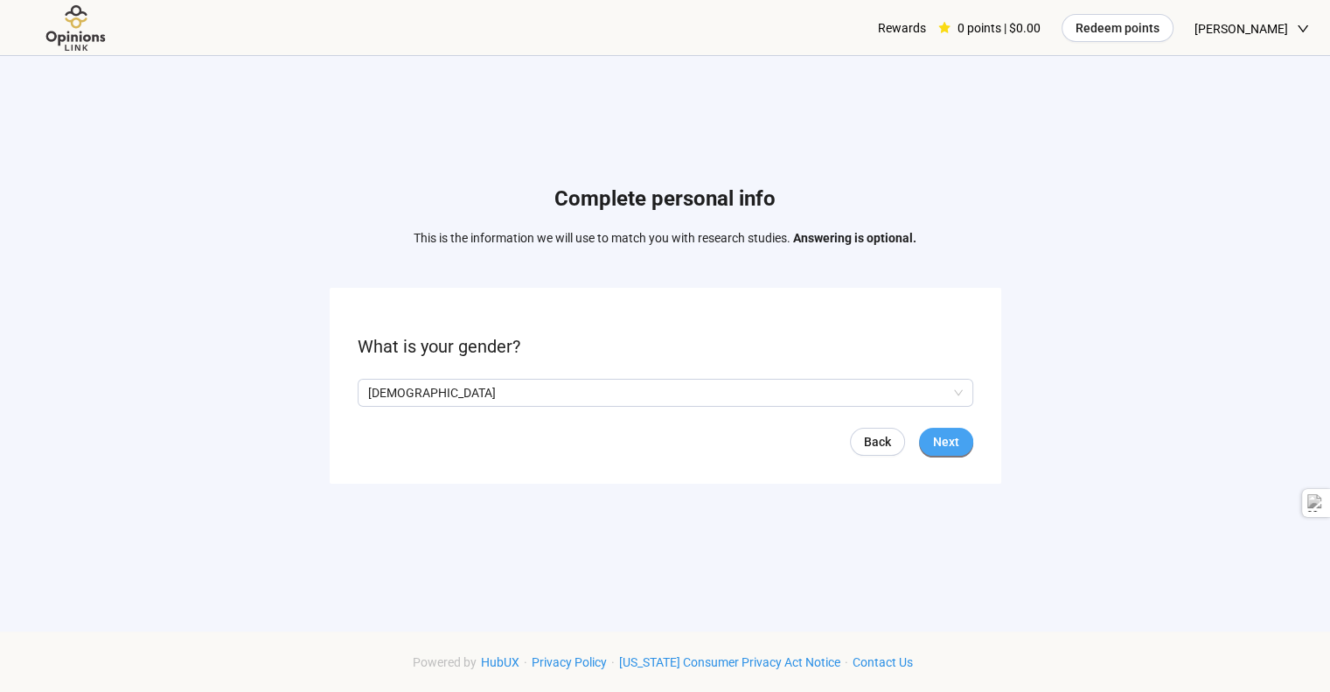
click at [935, 435] on span "Next" at bounding box center [946, 441] width 26 height 19
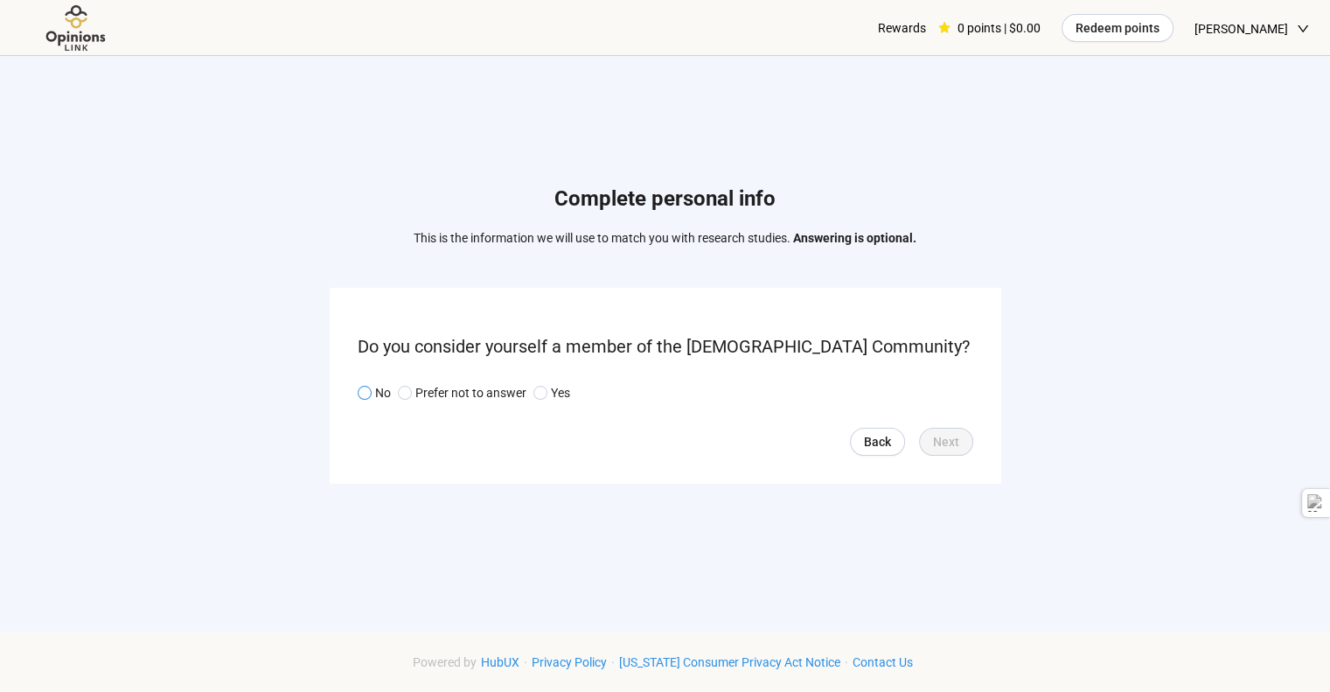
click at [368, 388] on span at bounding box center [365, 393] width 14 height 14
click at [953, 432] on span "Next" at bounding box center [946, 441] width 26 height 19
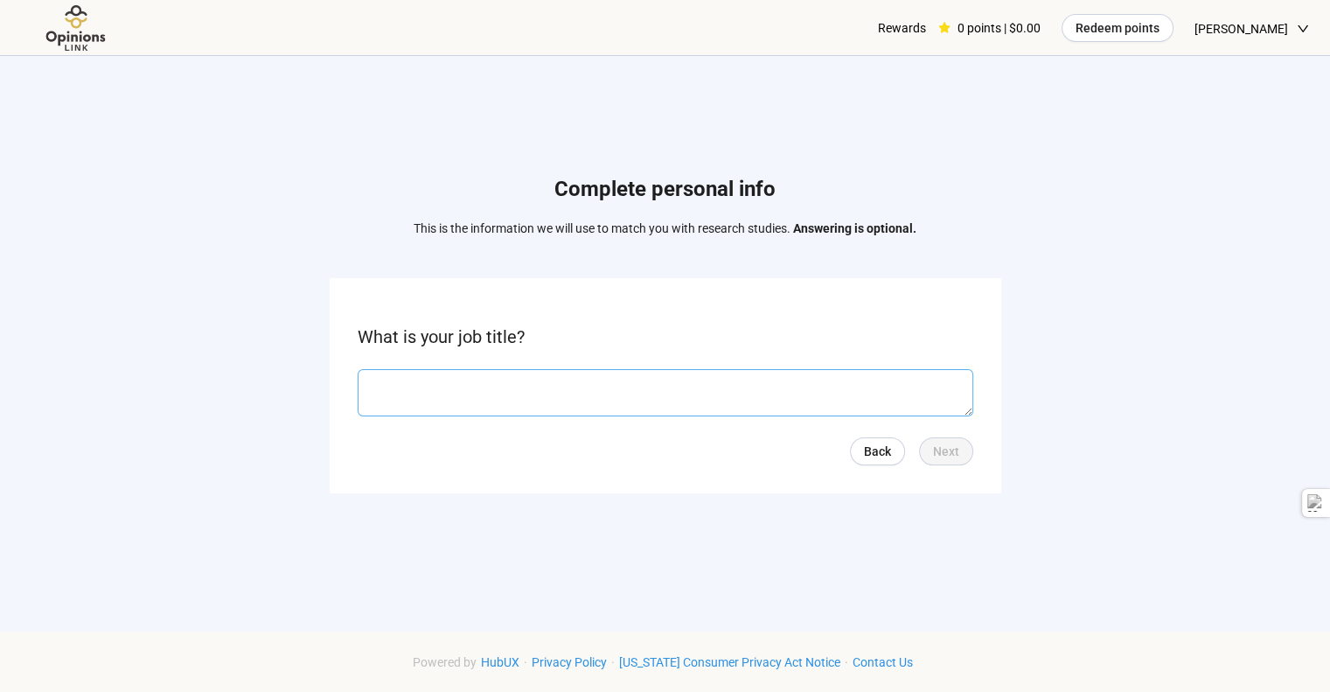
click at [518, 386] on textarea at bounding box center [665, 392] width 615 height 47
type textarea "*"
type textarea "**********"
click at [934, 455] on span "Next" at bounding box center [946, 450] width 26 height 19
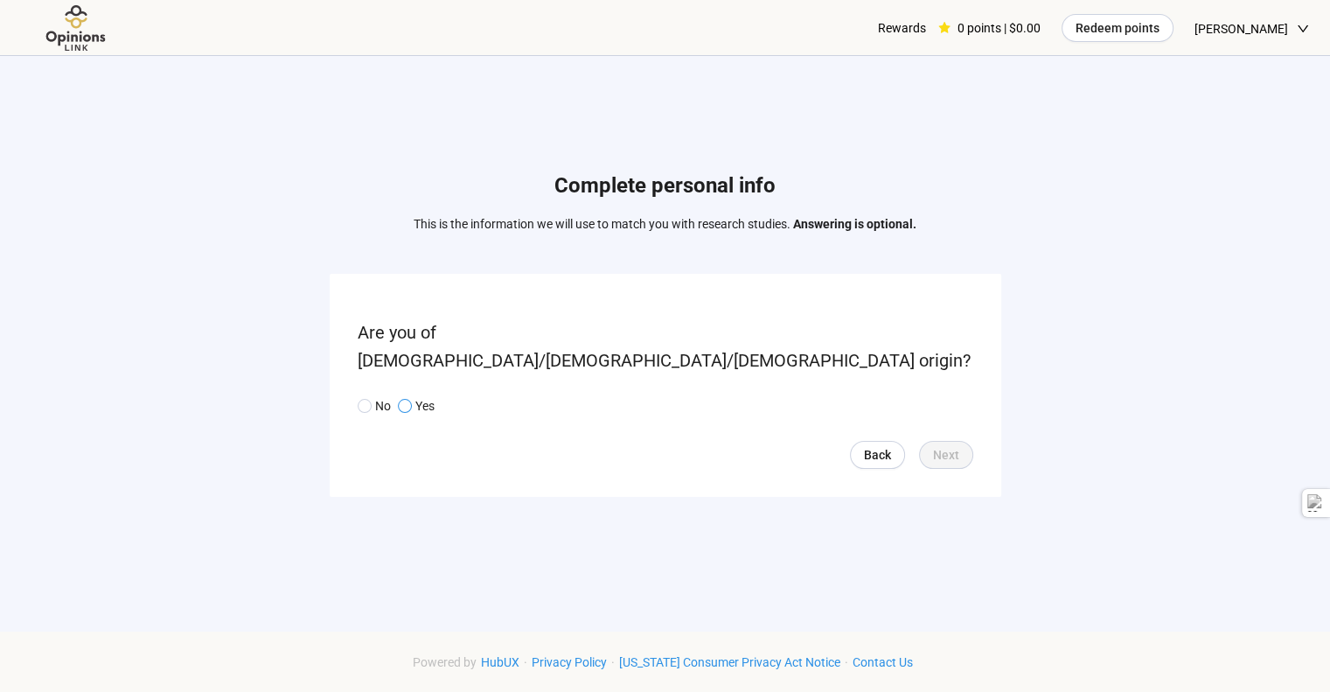
click at [410, 399] on span at bounding box center [405, 406] width 14 height 14
click at [945, 445] on span "Next" at bounding box center [946, 454] width 26 height 19
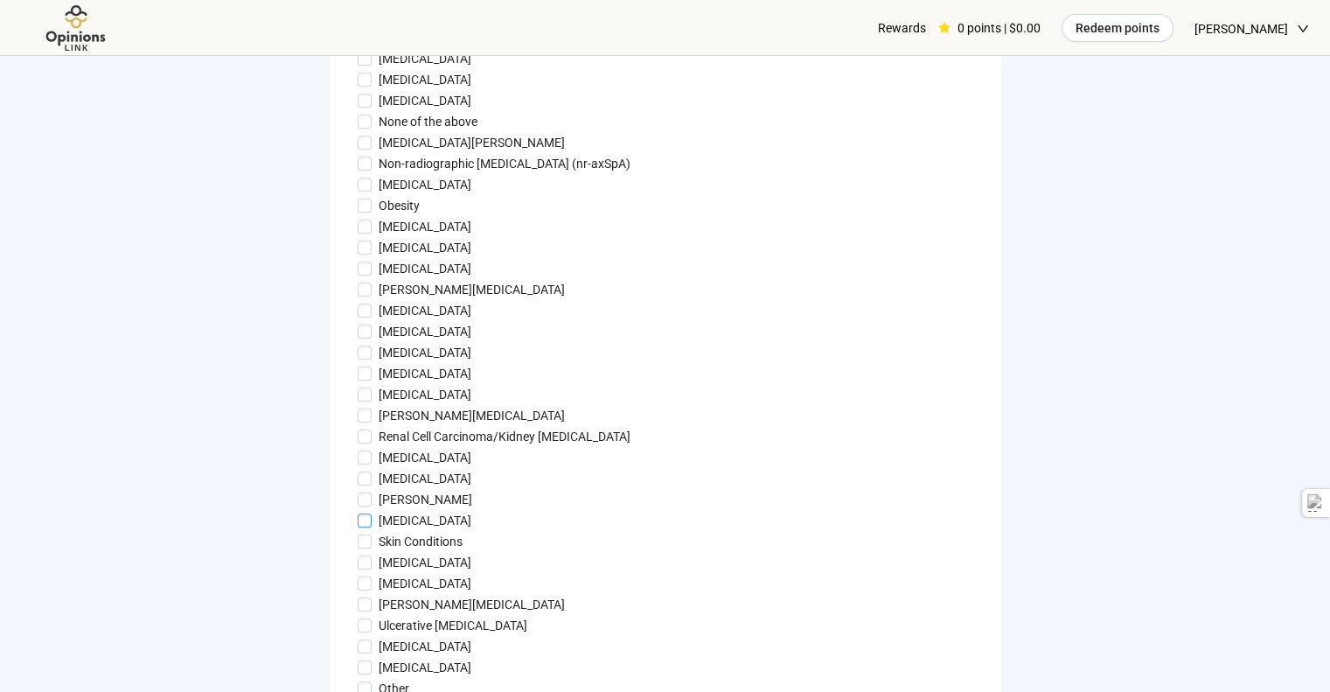
scroll to position [1949, 0]
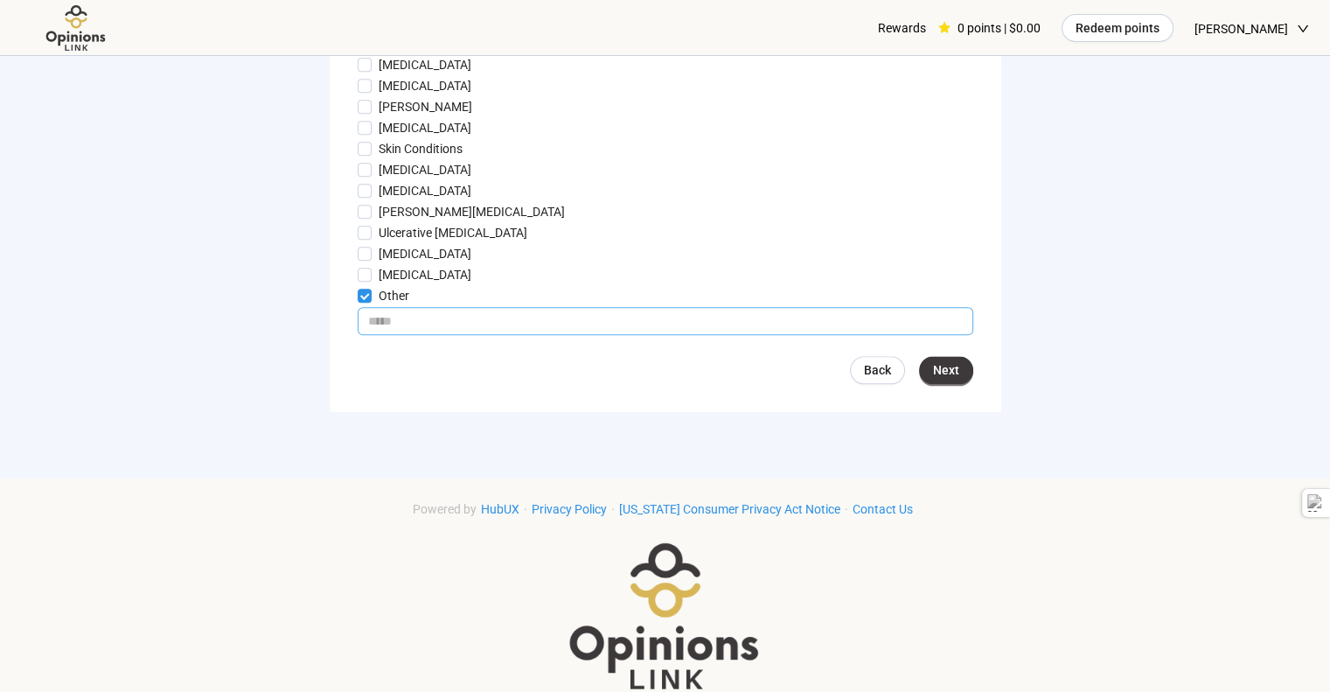
click at [675, 309] on input "text" at bounding box center [665, 321] width 615 height 28
click at [574, 326] on input "*" at bounding box center [665, 321] width 615 height 28
click at [397, 317] on input "*" at bounding box center [665, 321] width 615 height 28
type input "*"
